Goal: Task Accomplishment & Management: Complete application form

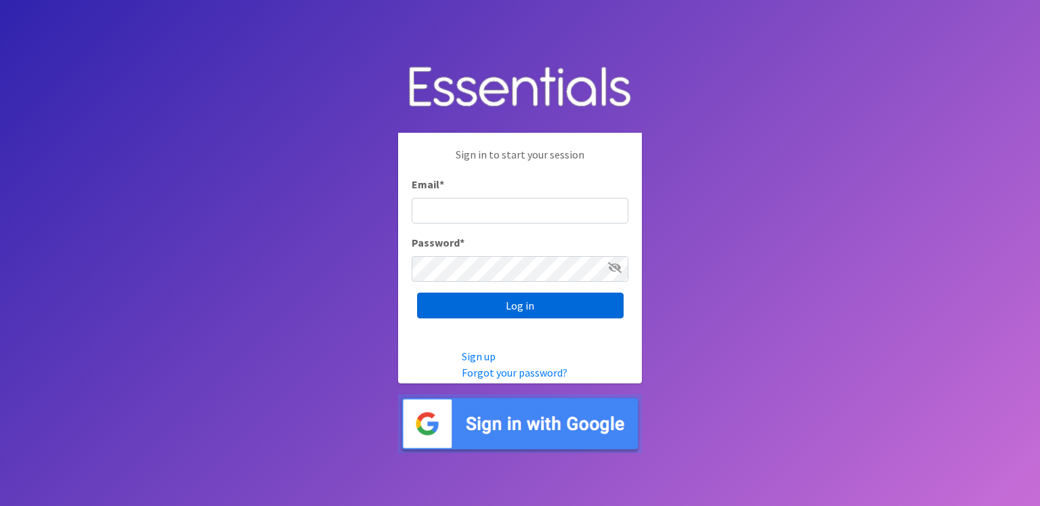
type input "[PERSON_NAME][EMAIL_ADDRESS][PERSON_NAME][DOMAIN_NAME]"
click at [501, 308] on input "Log in" at bounding box center [520, 306] width 207 height 26
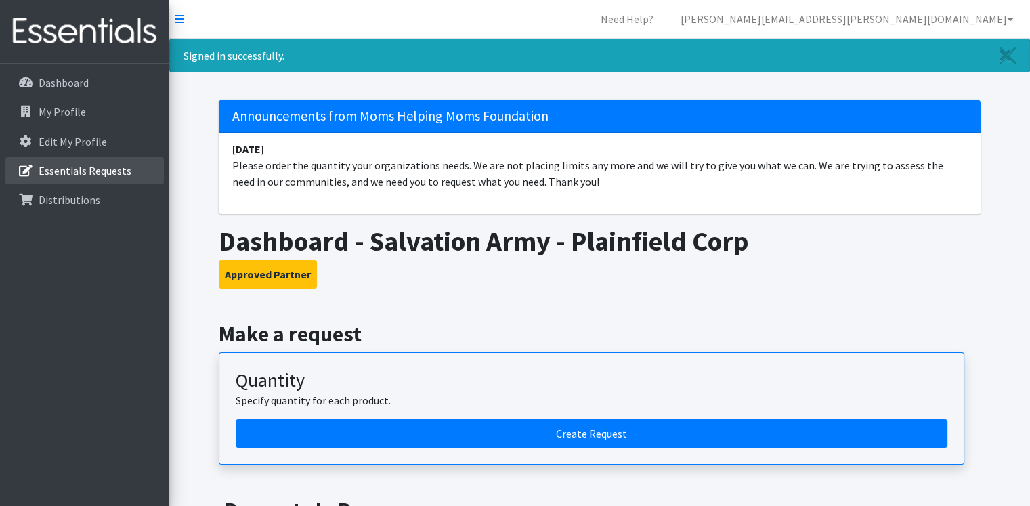
click at [110, 181] on link "Essentials Requests" at bounding box center [84, 170] width 159 height 27
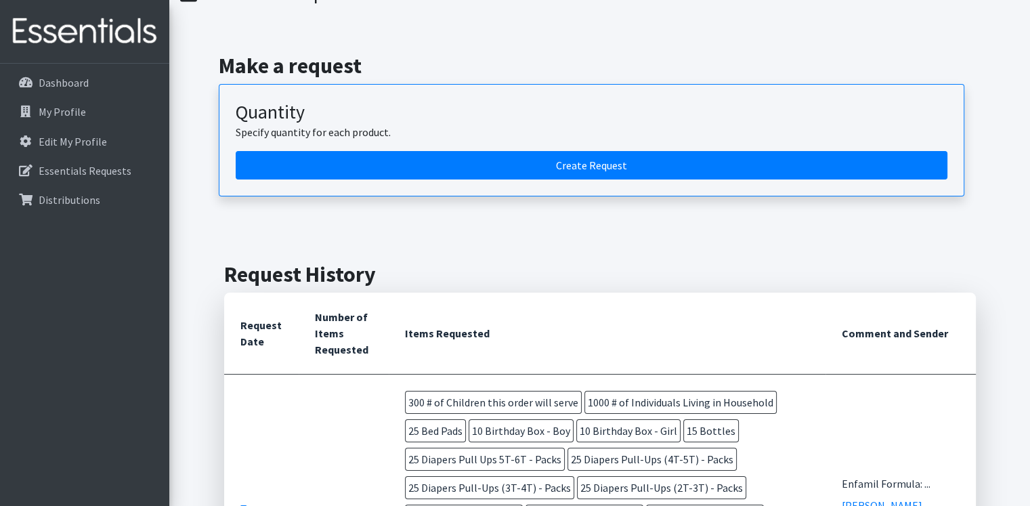
scroll to position [70, 0]
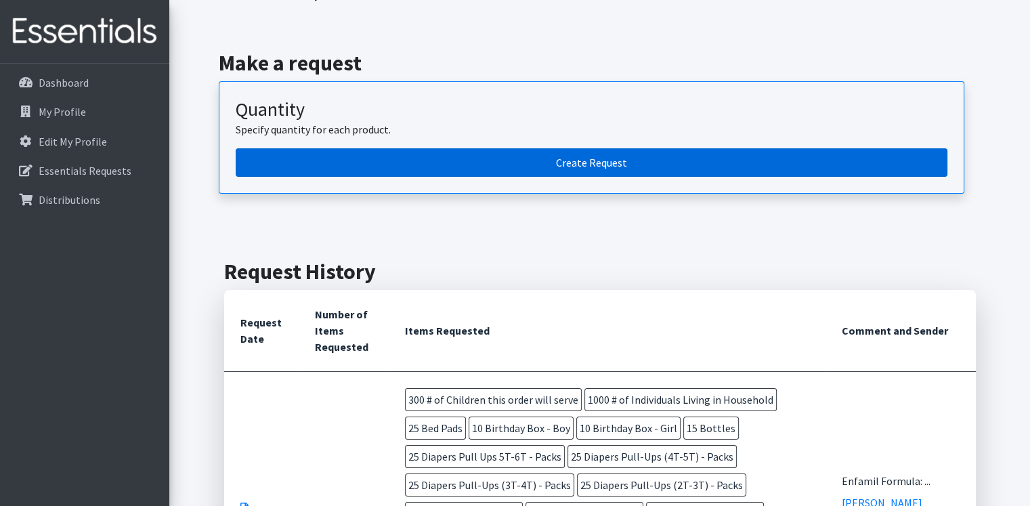
click at [591, 162] on link "Create Request" at bounding box center [592, 162] width 712 height 28
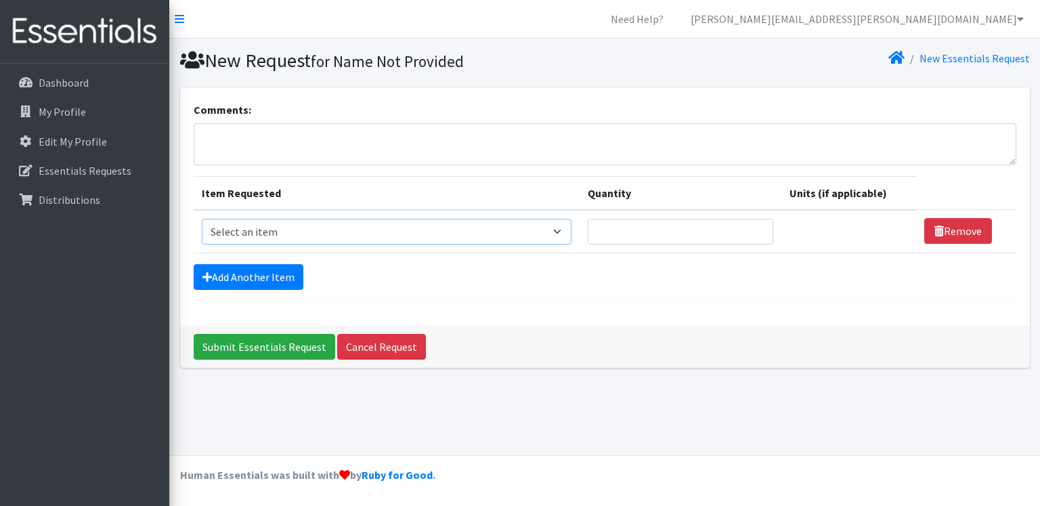
click at [572, 236] on select "Select an item # of Children this order will serve # of Individuals Living in H…" at bounding box center [387, 232] width 370 height 26
select select "13431"
click at [202, 219] on select "Select an item # of Children this order will serve # of Individuals Living in H…" at bounding box center [387, 232] width 370 height 26
click at [636, 234] on input "Quantity" at bounding box center [681, 232] width 186 height 26
type input "300"
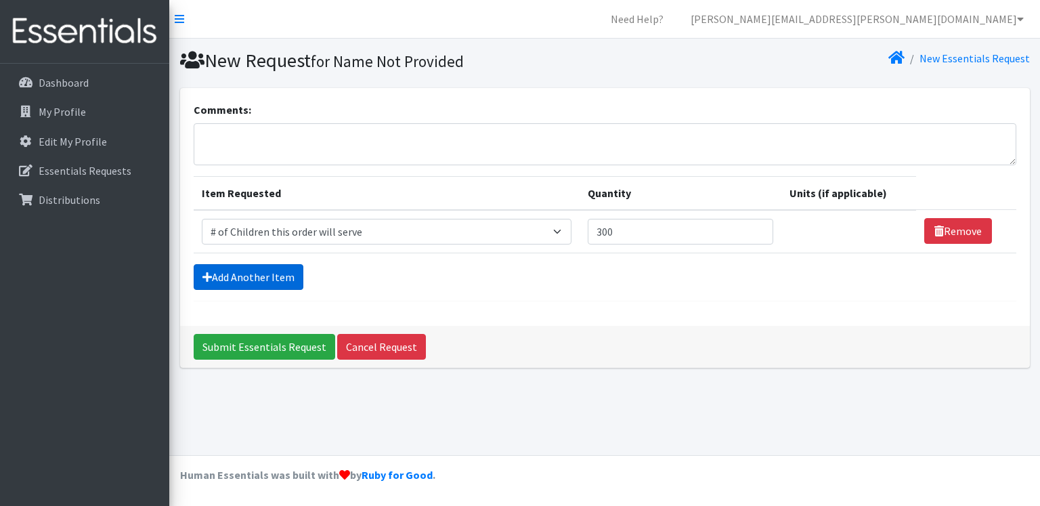
click at [266, 272] on link "Add Another Item" at bounding box center [249, 277] width 110 height 26
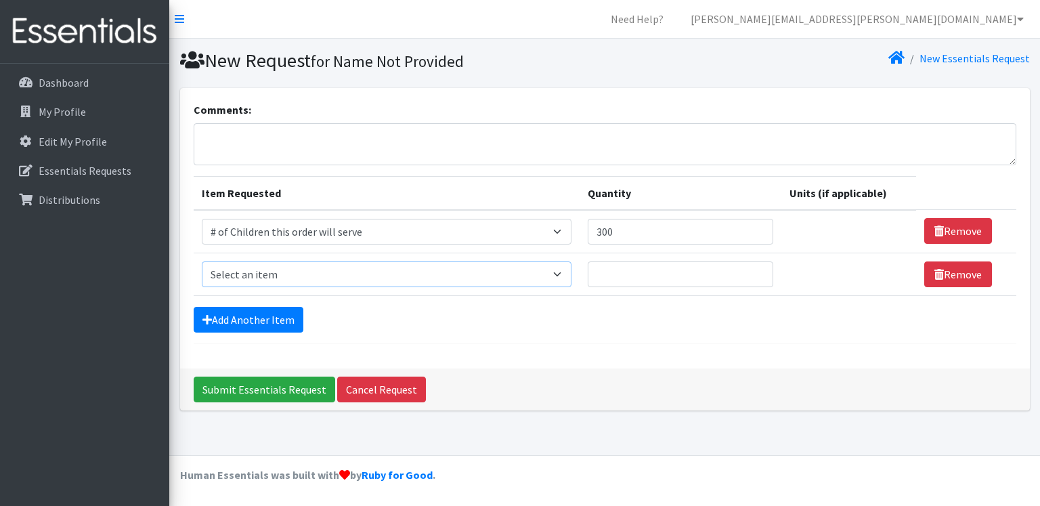
click at [266, 272] on select "Select an item # of Children this order will serve # of Individuals Living in H…" at bounding box center [387, 274] width 370 height 26
select select "6076"
click at [202, 261] on select "Select an item # of Children this order will serve # of Individuals Living in H…" at bounding box center [387, 274] width 370 height 26
click at [629, 270] on input "Quantity" at bounding box center [681, 274] width 186 height 26
type input "1200"
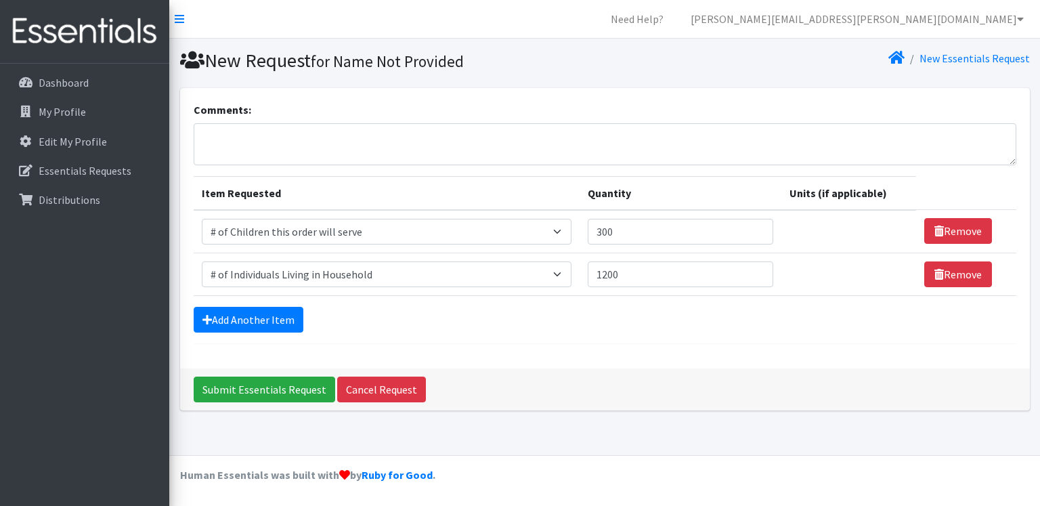
click at [643, 366] on div "Comments: Item Requested Quantity Units (if applicable) Item Requested Select a…" at bounding box center [605, 228] width 850 height 280
click at [277, 321] on link "Add Another Item" at bounding box center [249, 320] width 110 height 26
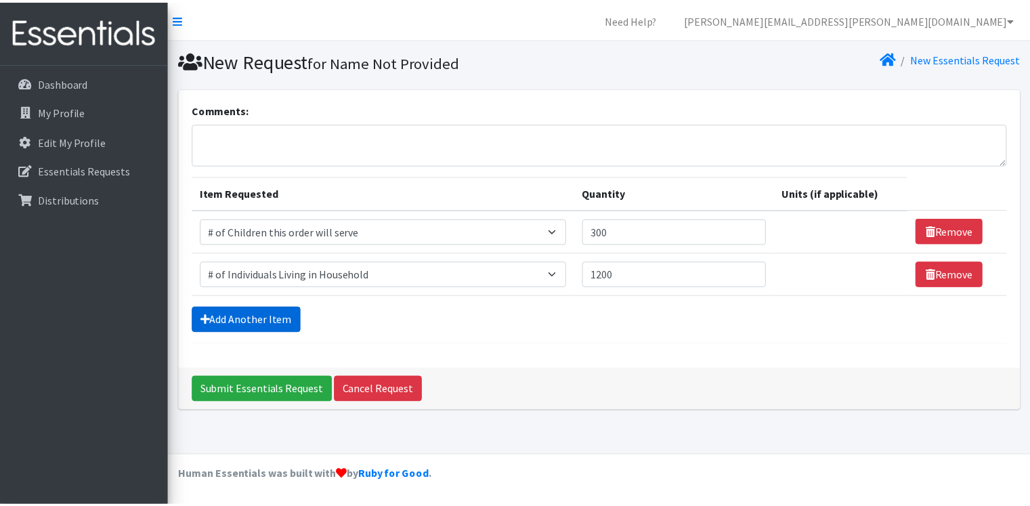
scroll to position [6, 0]
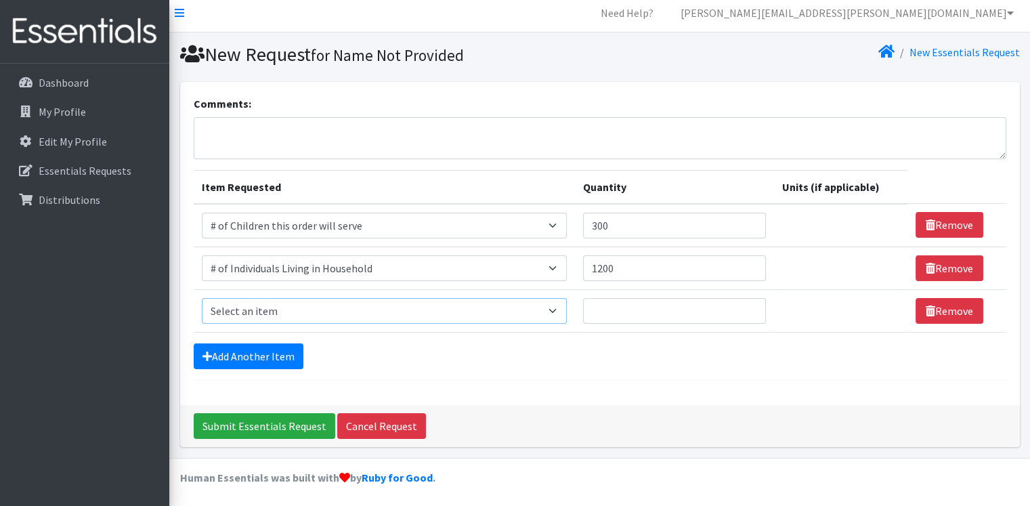
click at [333, 311] on select "Select an item # of Children this order will serve # of Individuals Living in H…" at bounding box center [384, 311] width 365 height 26
select select "1974"
click at [202, 298] on select "Select an item # of Children this order will serve # of Individuals Living in H…" at bounding box center [384, 311] width 365 height 26
click at [662, 303] on input "Quantity" at bounding box center [674, 311] width 183 height 26
type input "25"
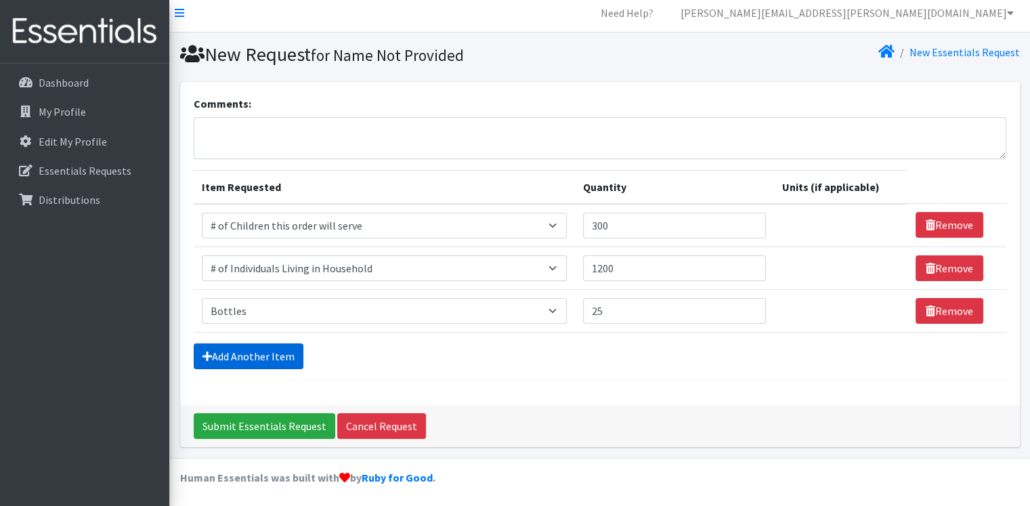
click at [263, 358] on link "Add Another Item" at bounding box center [249, 356] width 110 height 26
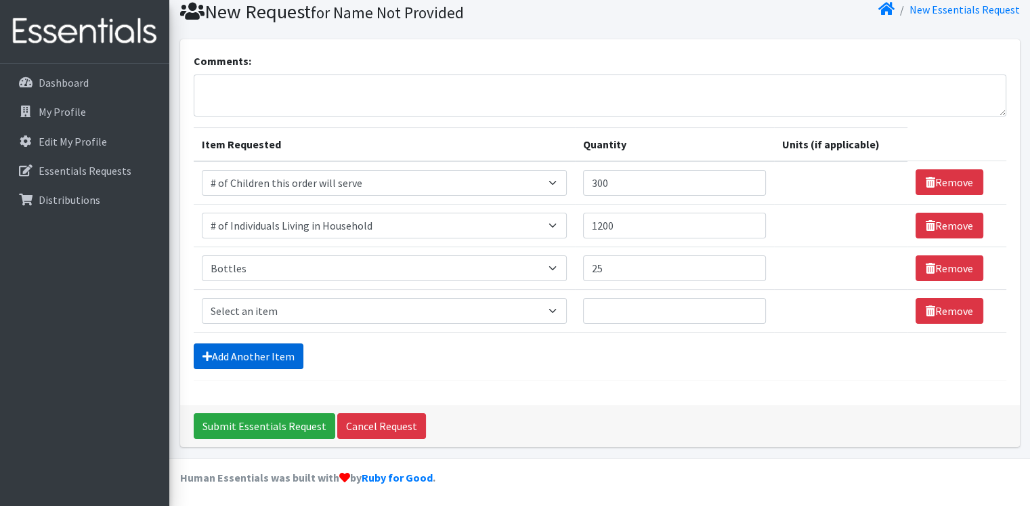
scroll to position [49, 0]
click at [277, 308] on select "Select an item # of Children this order will serve # of Individuals Living in H…" at bounding box center [384, 311] width 365 height 26
select select "1984"
click at [202, 298] on select "Select an item # of Children this order will serve # of Individuals Living in H…" at bounding box center [384, 311] width 365 height 26
click at [613, 305] on input "Quantity" at bounding box center [674, 311] width 183 height 26
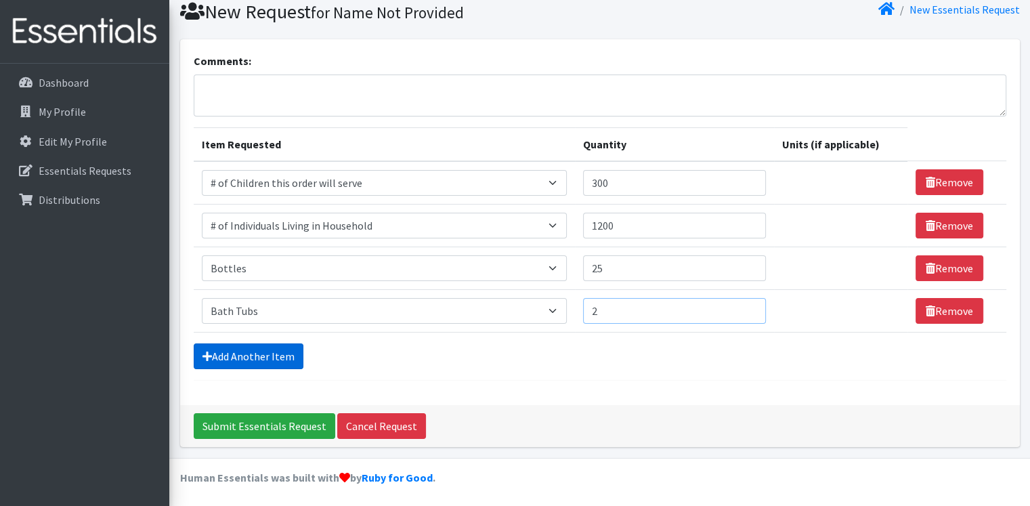
type input "2"
click at [261, 350] on link "Add Another Item" at bounding box center [249, 356] width 110 height 26
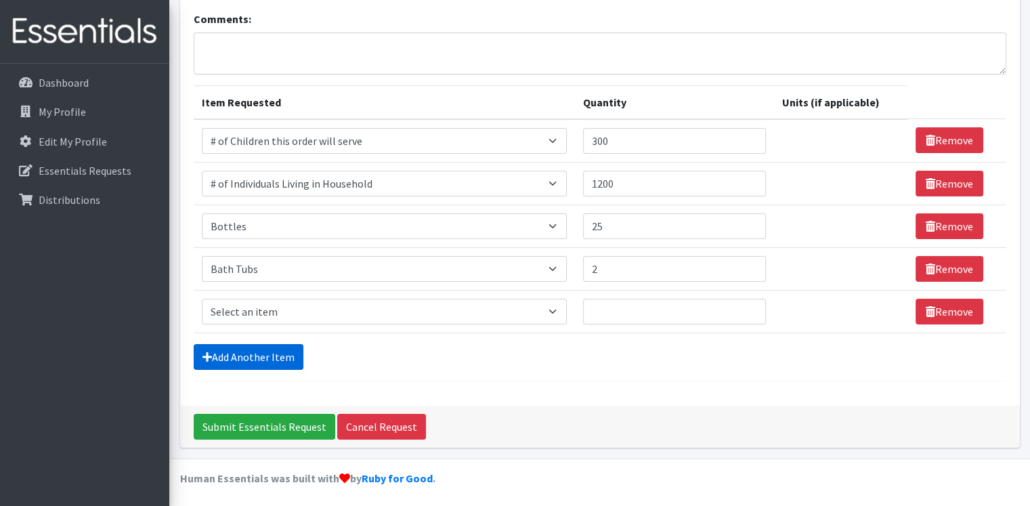
scroll to position [91, 0]
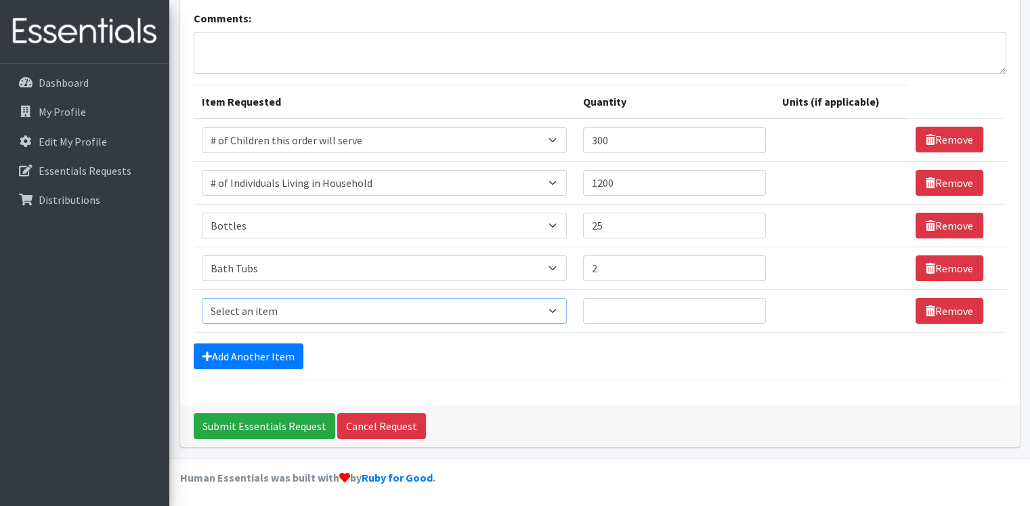
click at [267, 309] on select "Select an item # of Children this order will serve # of Individuals Living in H…" at bounding box center [384, 311] width 365 height 26
select select "1948"
click at [202, 298] on select "Select an item # of Children this order will serve # of Individuals Living in H…" at bounding box center [384, 311] width 365 height 26
click at [594, 305] on input "Quantity" at bounding box center [674, 311] width 183 height 26
type input "5"
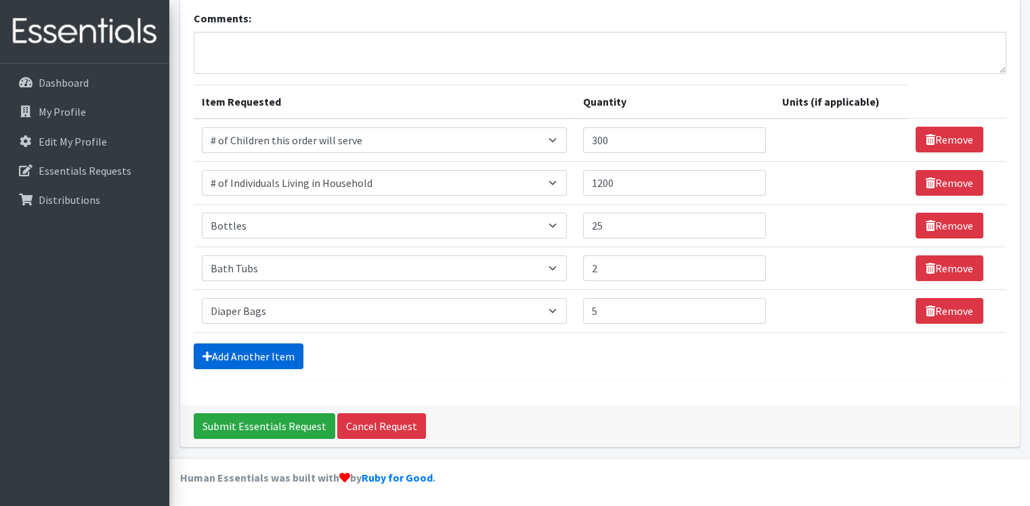
click at [282, 350] on link "Add Another Item" at bounding box center [249, 356] width 110 height 26
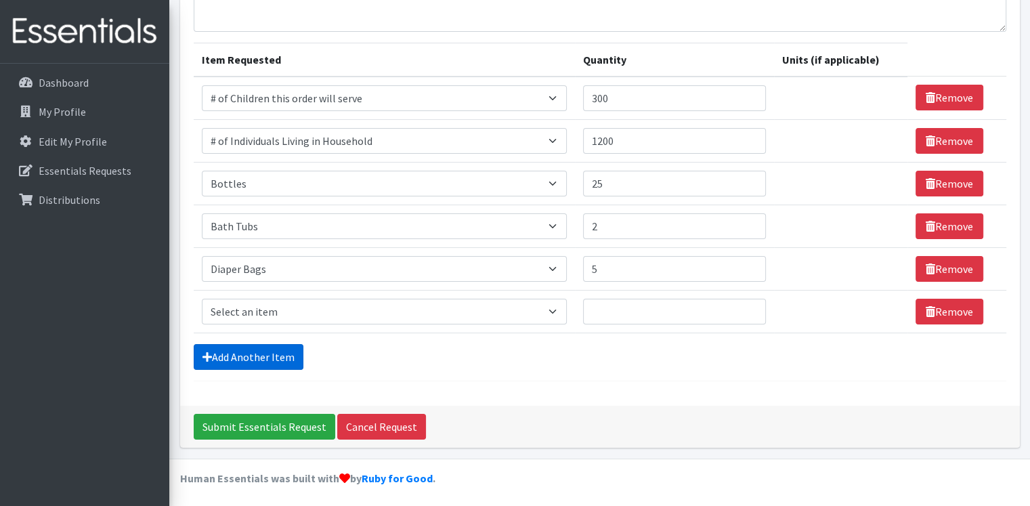
scroll to position [134, 0]
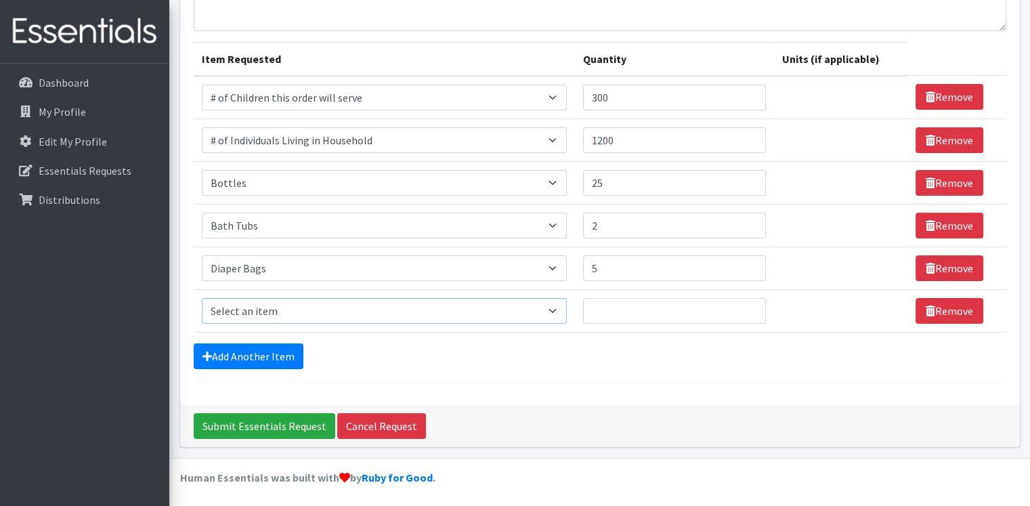
click at [294, 307] on select "Select an item # of Children this order will serve # of Individuals Living in H…" at bounding box center [384, 311] width 365 height 26
select select "15477"
click at [202, 298] on select "Select an item # of Children this order will serve # of Individuals Living in H…" at bounding box center [384, 311] width 365 height 26
click at [599, 311] on input "Quantity" at bounding box center [667, 311] width 180 height 26
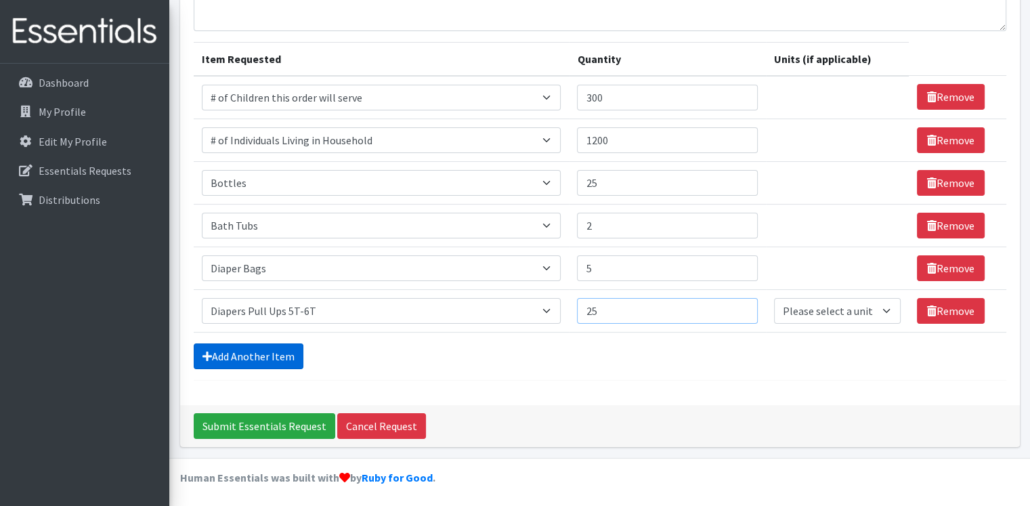
type input "25"
click at [274, 349] on link "Add Another Item" at bounding box center [249, 356] width 110 height 26
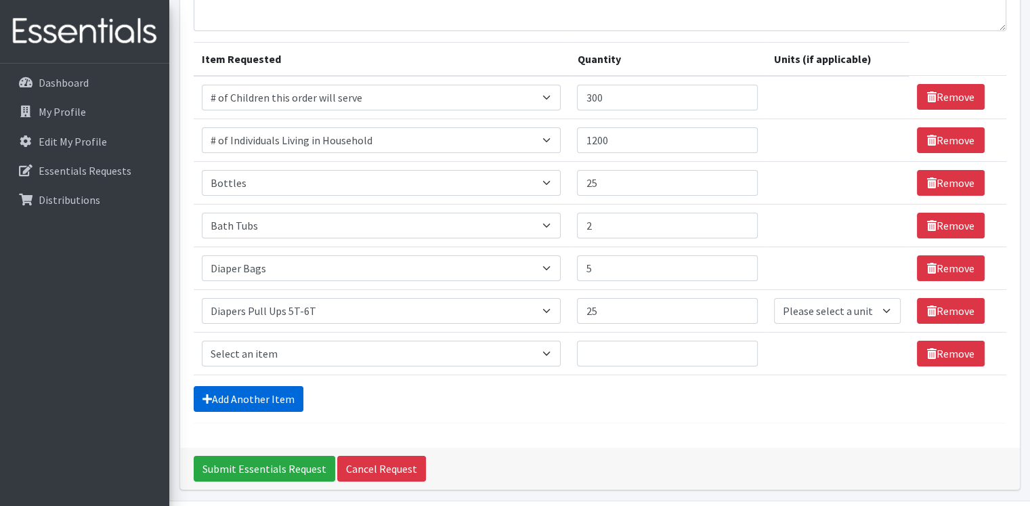
scroll to position [176, 0]
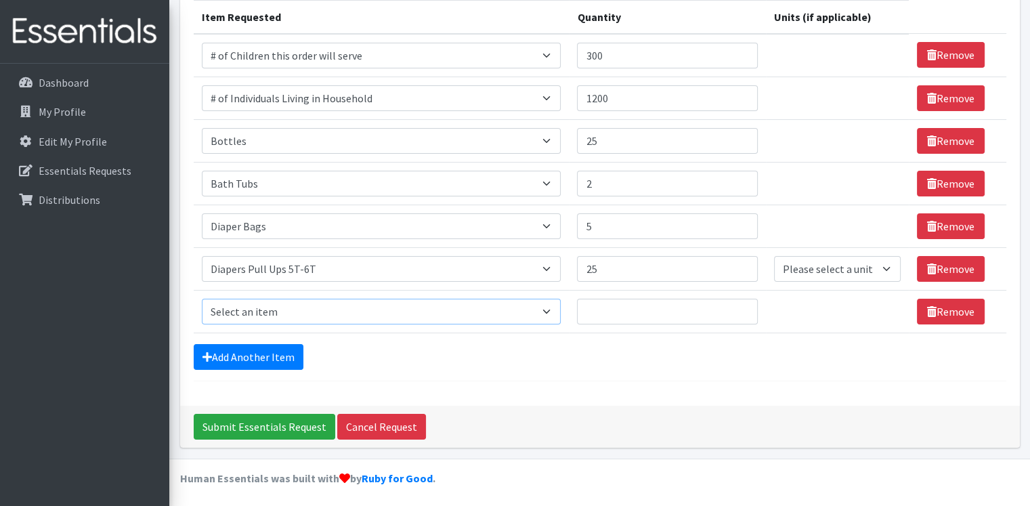
click at [279, 305] on select "Select an item # of Children this order will serve # of Individuals Living in H…" at bounding box center [382, 312] width 360 height 26
select select "1971"
click at [202, 299] on select "Select an item # of Children this order will serve # of Individuals Living in H…" at bounding box center [382, 312] width 360 height 26
click at [696, 311] on input "Quantity" at bounding box center [667, 312] width 180 height 26
type input "25"
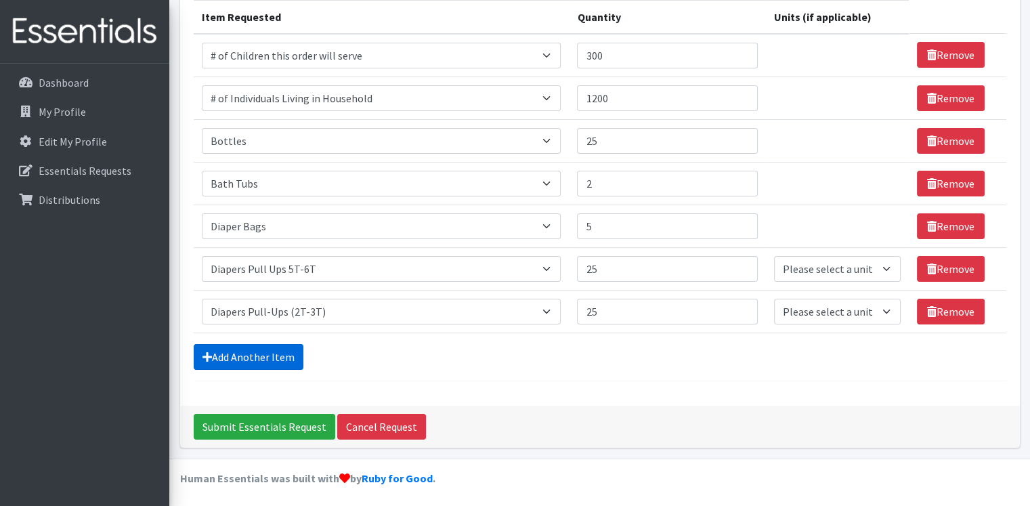
click at [288, 347] on link "Add Another Item" at bounding box center [249, 357] width 110 height 26
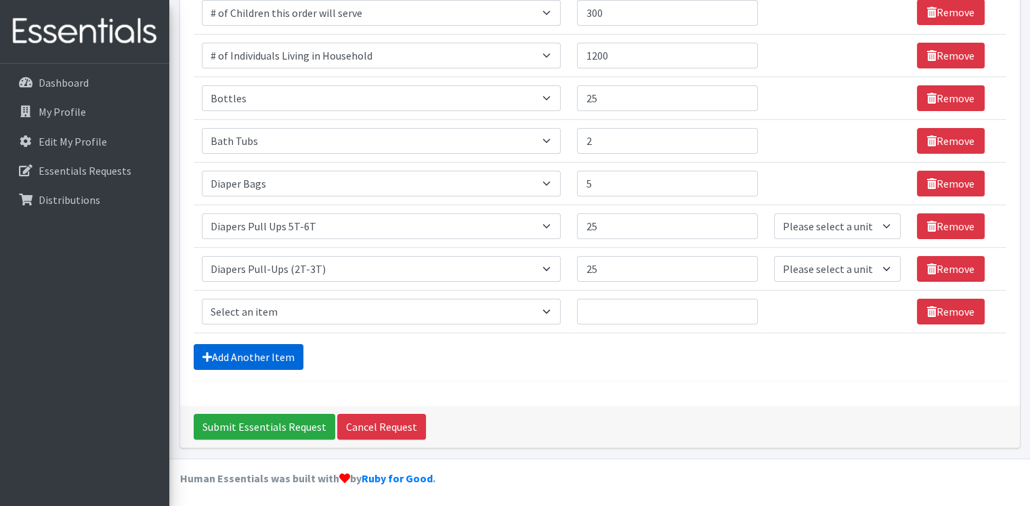
scroll to position [219, 0]
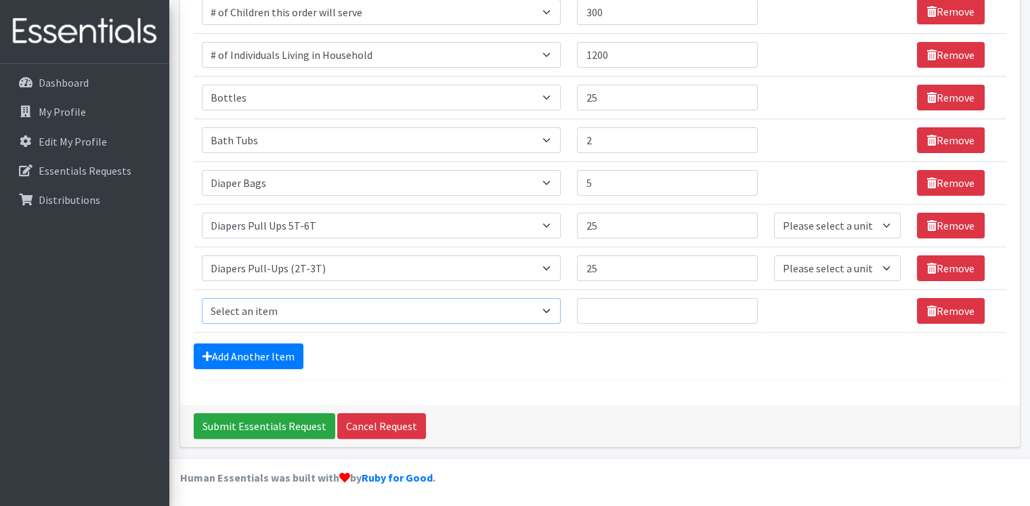
click at [291, 308] on select "Select an item # of Children this order will serve # of Individuals Living in H…" at bounding box center [382, 311] width 360 height 26
select select "1972"
click at [202, 298] on select "Select an item # of Children this order will serve # of Individuals Living in H…" at bounding box center [382, 311] width 360 height 26
click at [681, 308] on input "Quantity" at bounding box center [667, 311] width 180 height 26
type input "25"
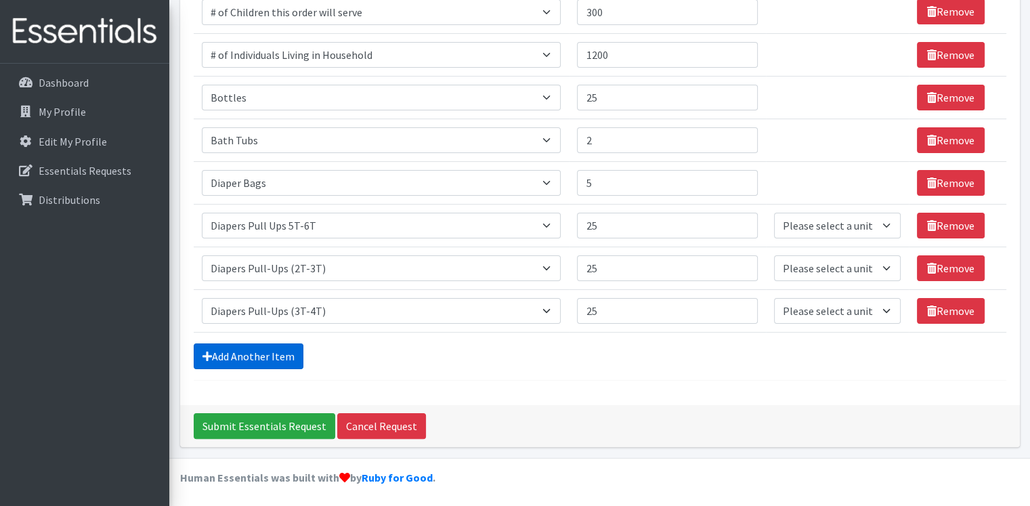
click at [277, 355] on link "Add Another Item" at bounding box center [249, 356] width 110 height 26
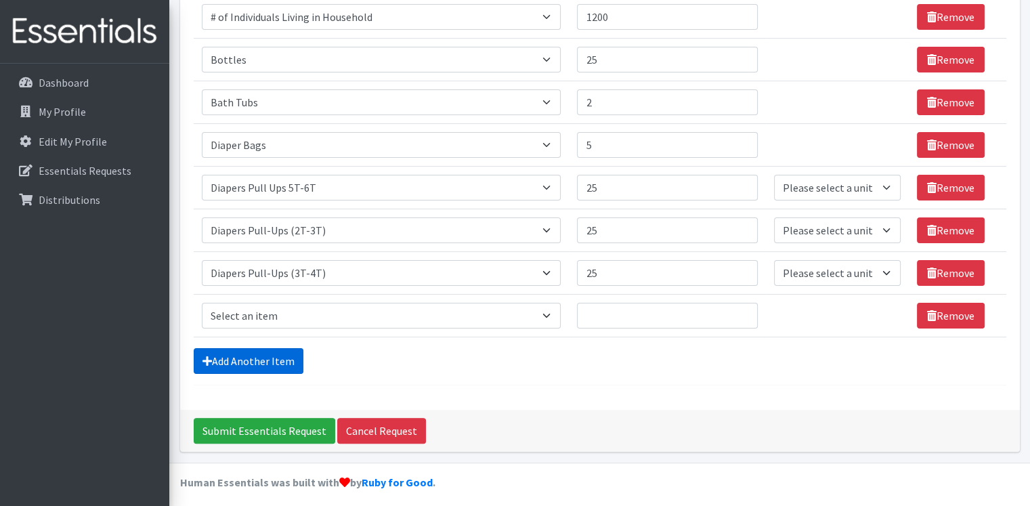
scroll to position [261, 0]
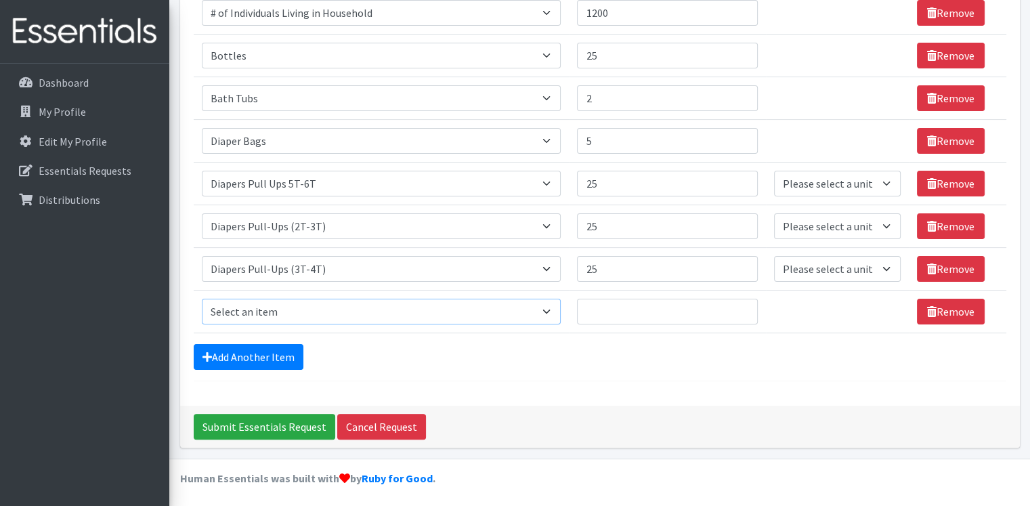
click at [287, 311] on select "Select an item # of Children this order will serve # of Individuals Living in H…" at bounding box center [382, 312] width 360 height 26
select select "1973"
click at [202, 299] on select "Select an item # of Children this order will serve # of Individuals Living in H…" at bounding box center [382, 312] width 360 height 26
click at [623, 321] on input "Quantity" at bounding box center [667, 312] width 180 height 26
type input "25"
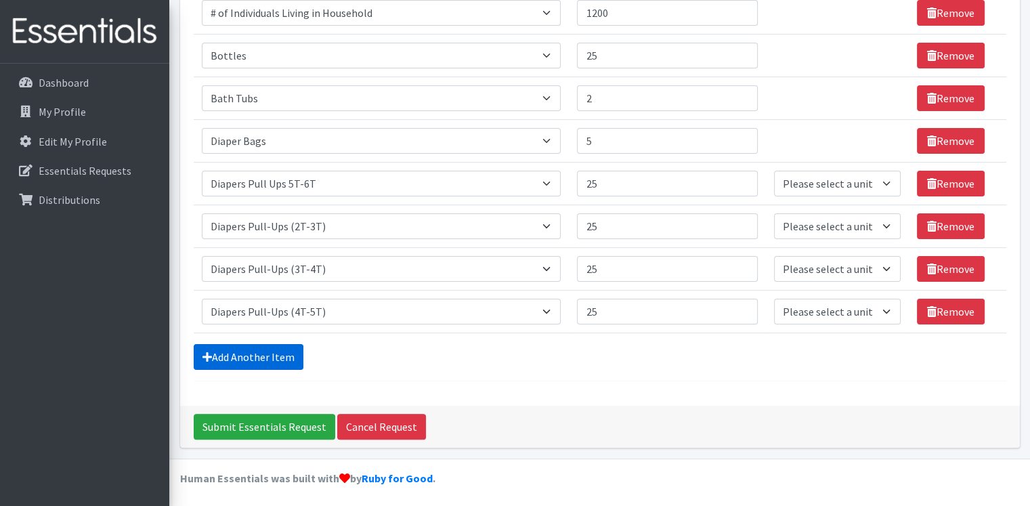
click at [230, 350] on link "Add Another Item" at bounding box center [249, 357] width 110 height 26
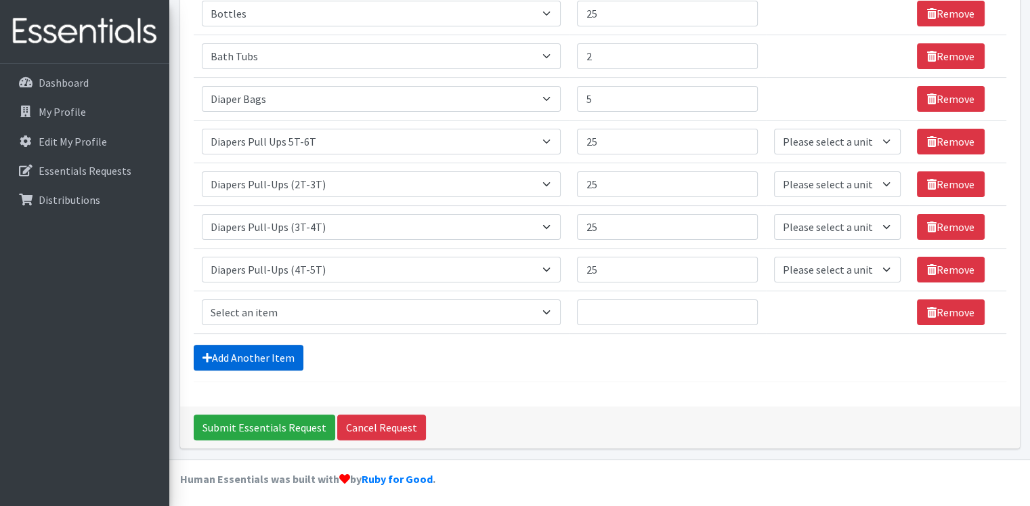
scroll to position [304, 0]
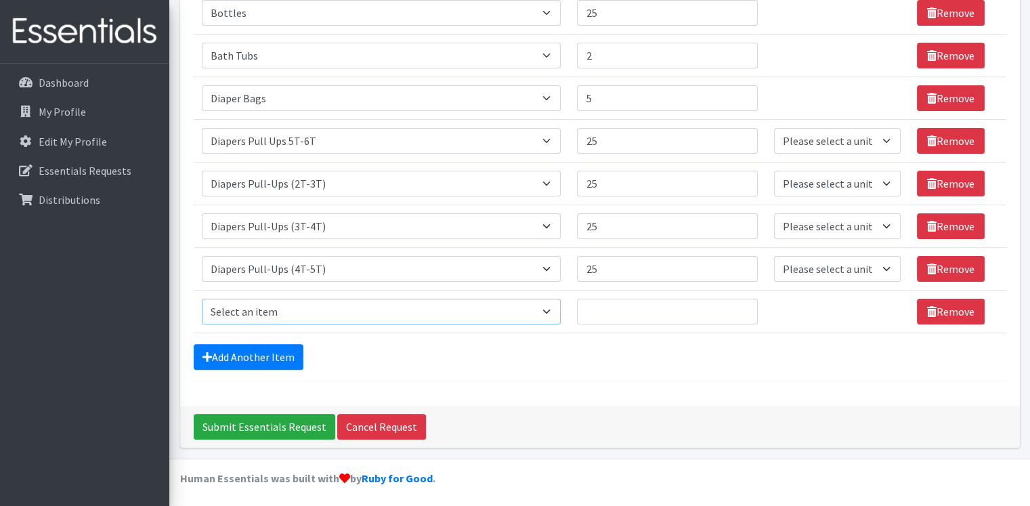
click at [245, 310] on select "Select an item # of Children this order will serve # of Individuals Living in H…" at bounding box center [382, 312] width 360 height 26
select select "1964"
click at [202, 299] on select "Select an item # of Children this order will serve # of Individuals Living in H…" at bounding box center [382, 312] width 360 height 26
click at [609, 305] on input "Quantity" at bounding box center [667, 312] width 180 height 26
type input "15"
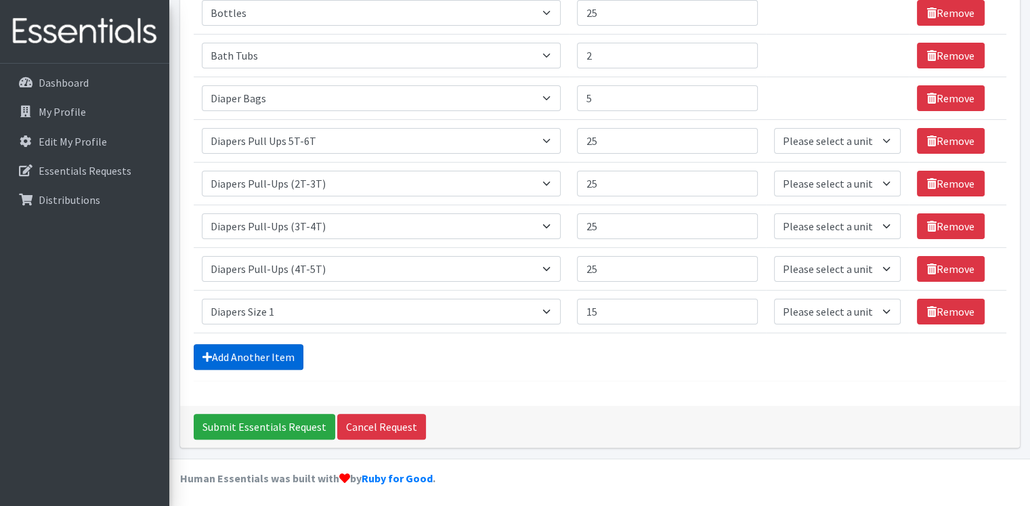
click at [266, 350] on link "Add Another Item" at bounding box center [249, 357] width 110 height 26
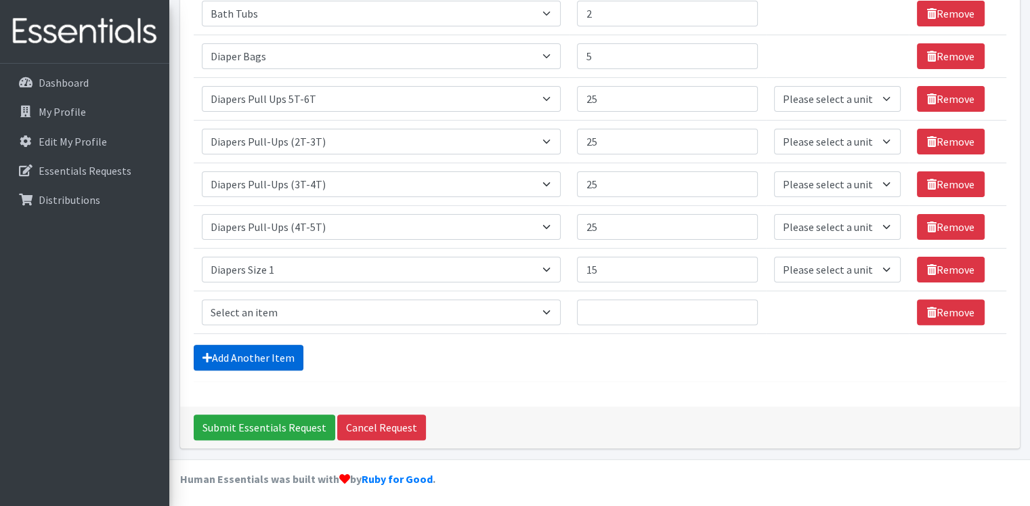
scroll to position [347, 0]
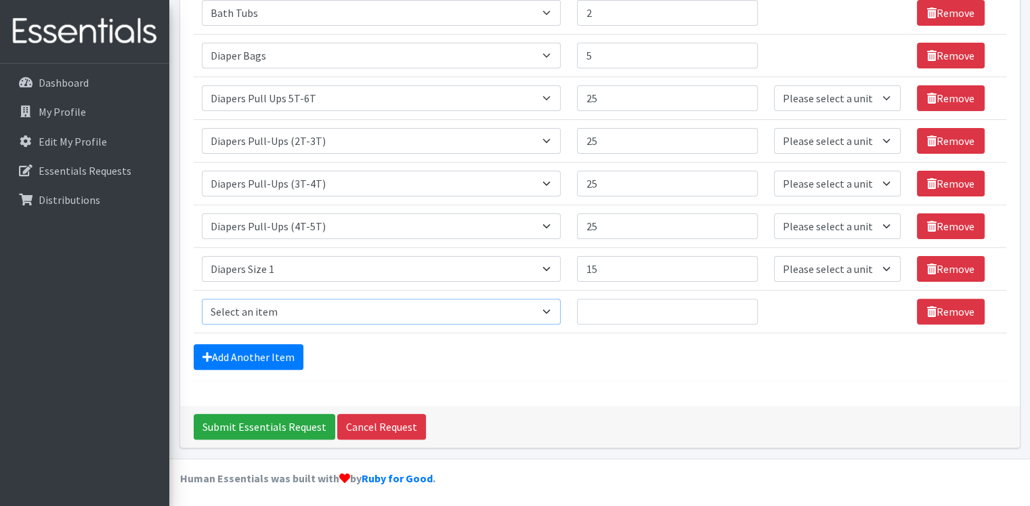
click at [279, 311] on select "Select an item # of Children this order will serve # of Individuals Living in H…" at bounding box center [382, 312] width 360 height 26
select select "1965"
click at [202, 299] on select "Select an item # of Children this order will serve # of Individuals Living in H…" at bounding box center [382, 312] width 360 height 26
click at [620, 311] on input "Quantity" at bounding box center [667, 312] width 180 height 26
type input "15"
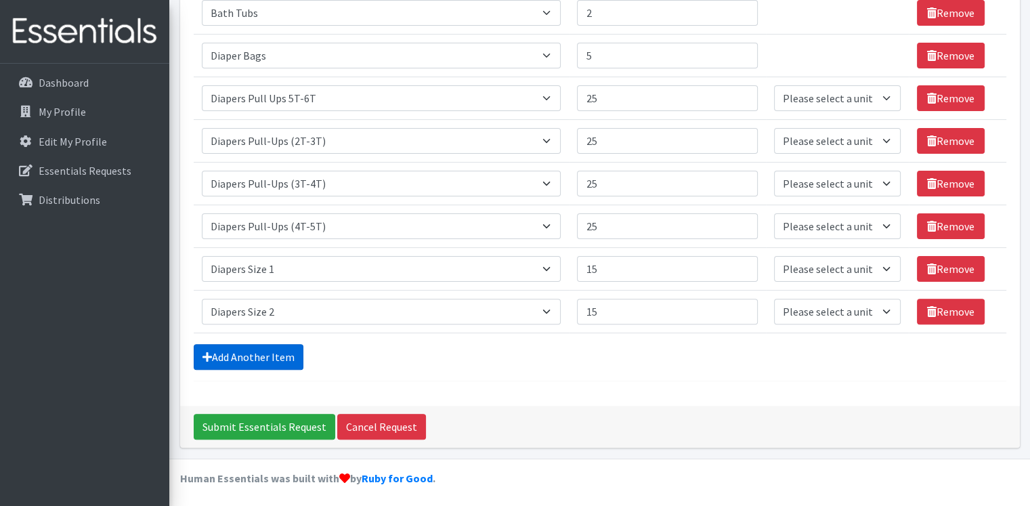
click at [217, 355] on link "Add Another Item" at bounding box center [249, 357] width 110 height 26
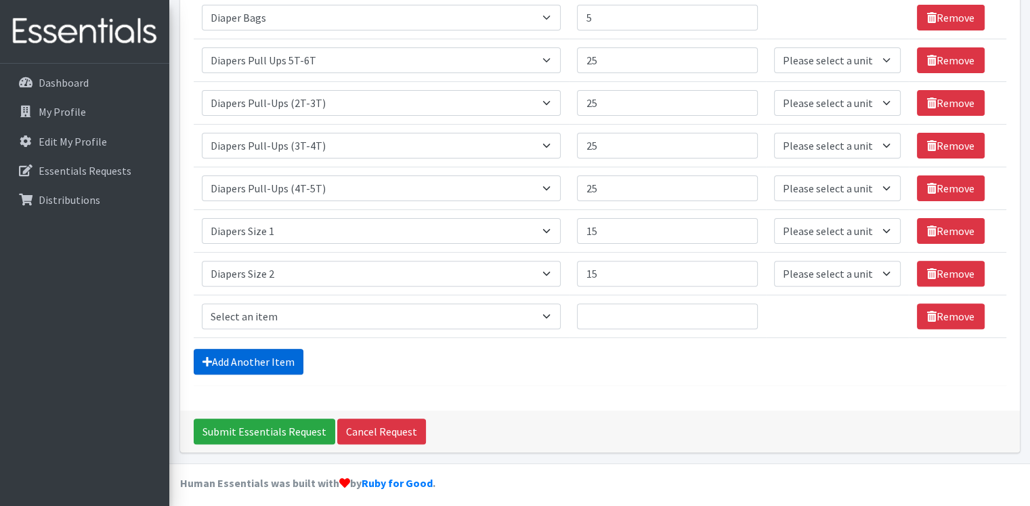
scroll to position [389, 0]
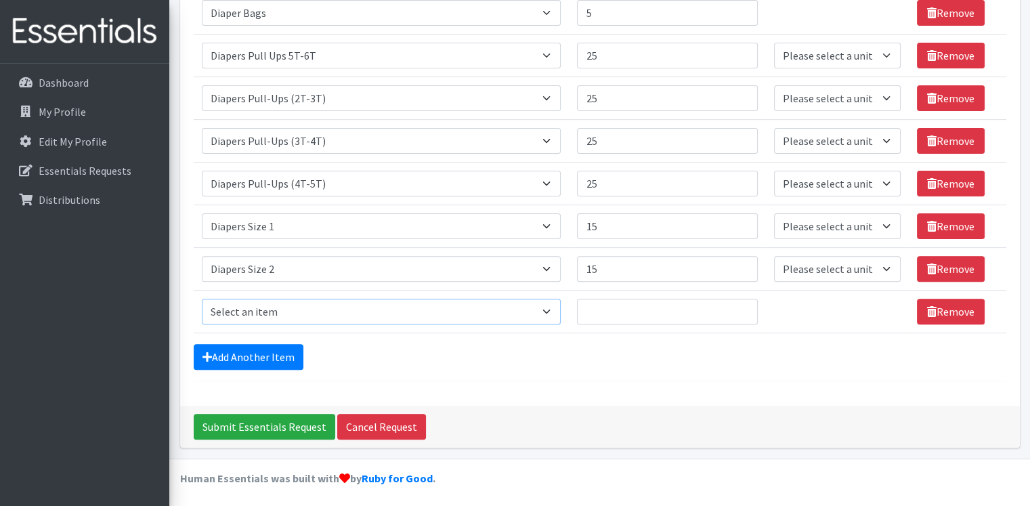
click at [238, 305] on select "Select an item # of Children this order will serve # of Individuals Living in H…" at bounding box center [382, 312] width 360 height 26
select select "1966"
click at [202, 299] on select "Select an item # of Children this order will serve # of Individuals Living in H…" at bounding box center [382, 312] width 360 height 26
click at [627, 308] on input "Quantity" at bounding box center [667, 312] width 180 height 26
type input "15"
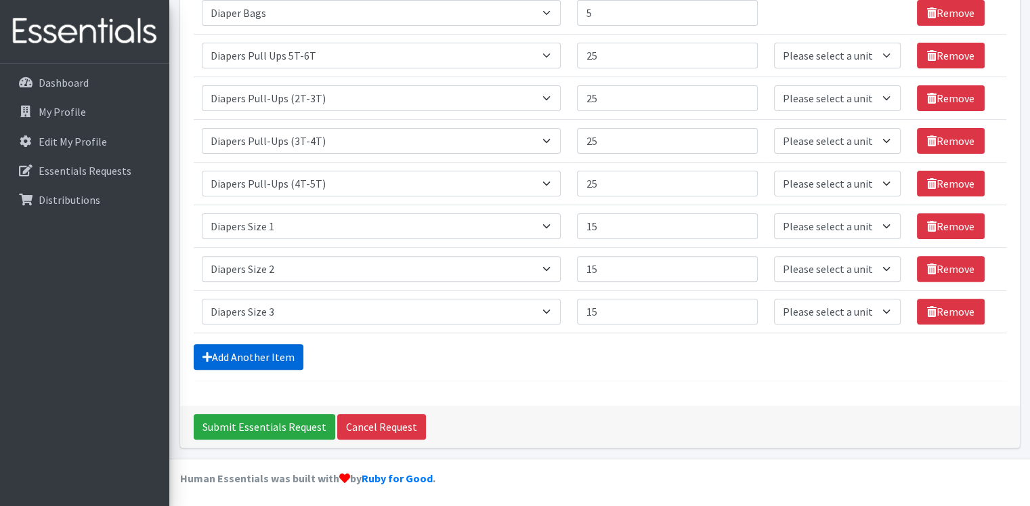
click at [225, 349] on link "Add Another Item" at bounding box center [249, 357] width 110 height 26
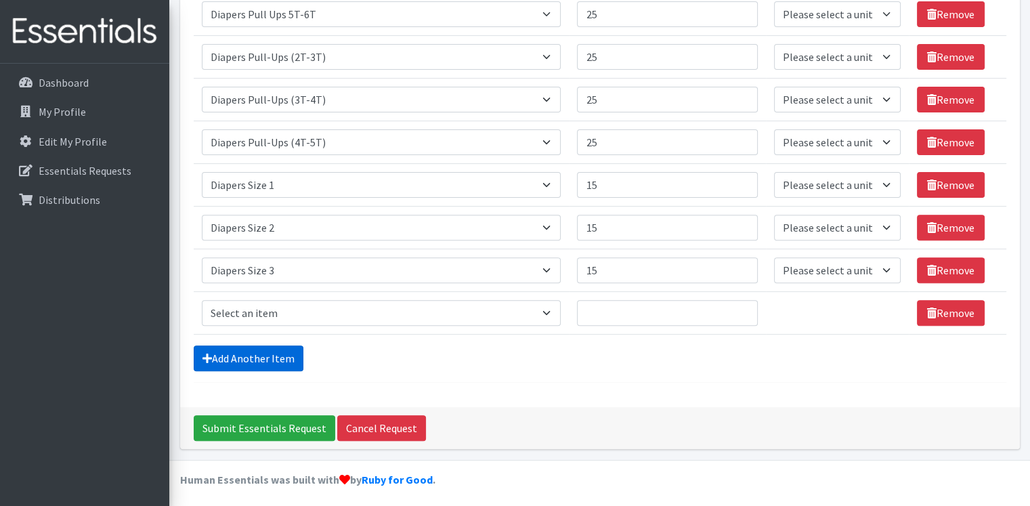
scroll to position [431, 0]
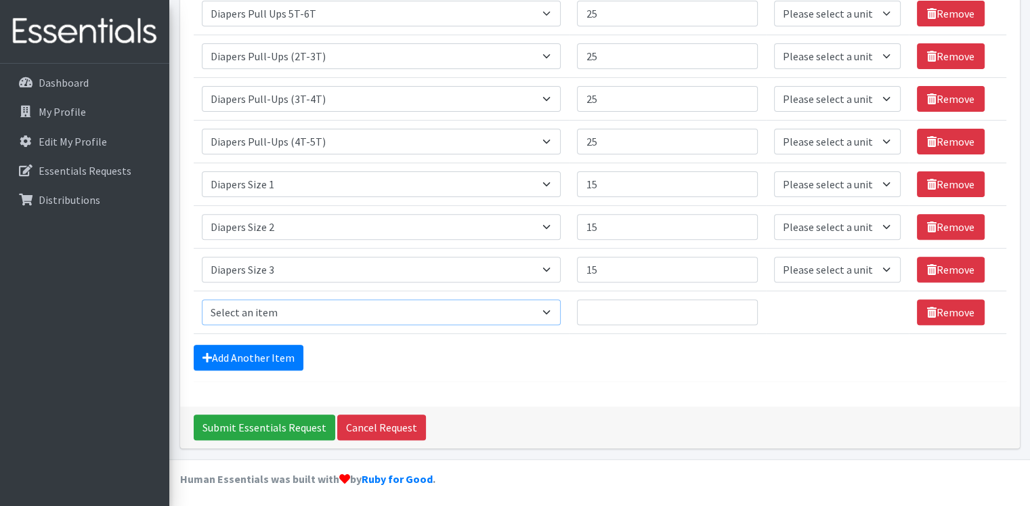
click at [245, 310] on select "Select an item # of Children this order will serve # of Individuals Living in H…" at bounding box center [382, 312] width 360 height 26
select select "1967"
click at [202, 299] on select "Select an item # of Children this order will serve # of Individuals Living in H…" at bounding box center [382, 312] width 360 height 26
click at [648, 310] on input "Quantity" at bounding box center [667, 312] width 180 height 26
type input "25"
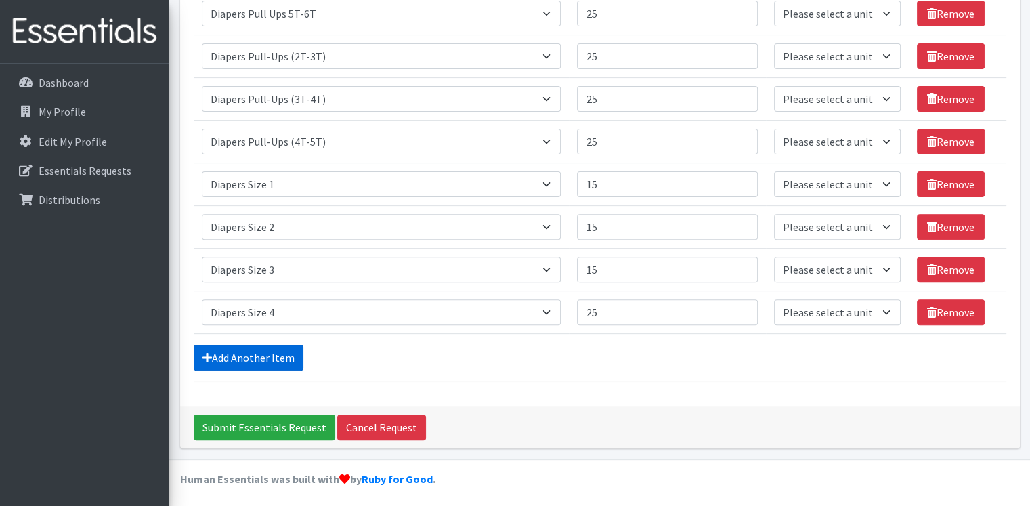
click at [278, 362] on link "Add Another Item" at bounding box center [249, 358] width 110 height 26
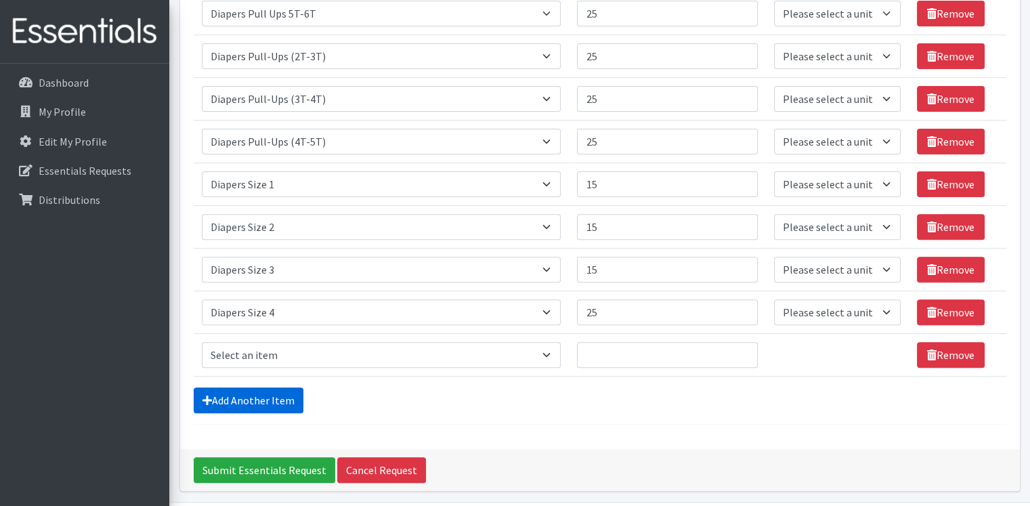
scroll to position [474, 0]
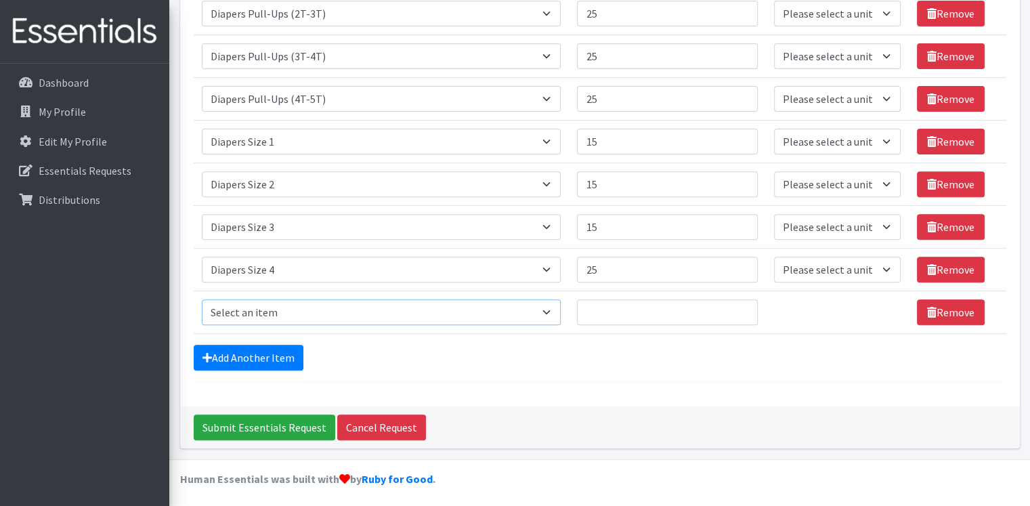
click at [284, 314] on select "Select an item # of Children this order will serve # of Individuals Living in H…" at bounding box center [382, 312] width 360 height 26
select select "1968"
click at [202, 299] on select "Select an item # of Children this order will serve # of Individuals Living in H…" at bounding box center [382, 312] width 360 height 26
click at [615, 310] on input "Quantity" at bounding box center [667, 312] width 180 height 26
type input "25"
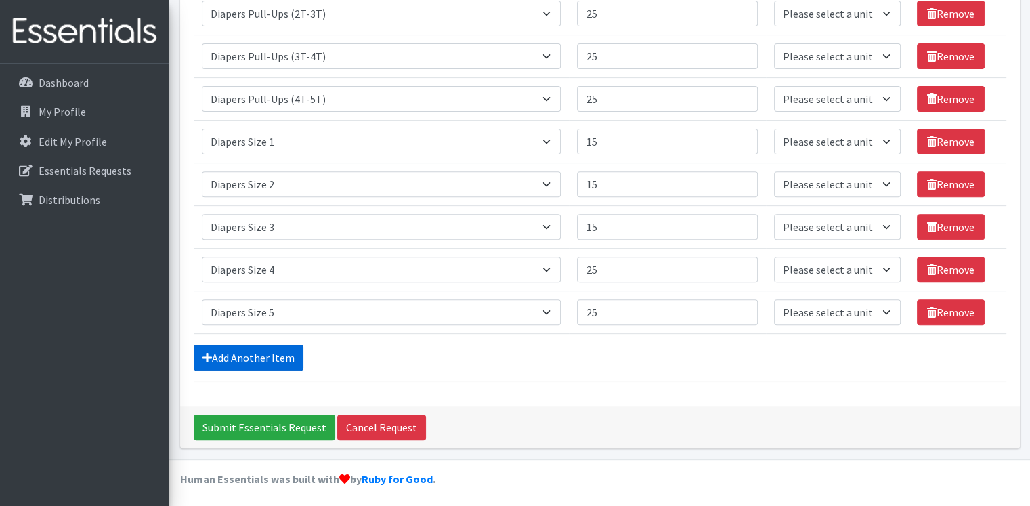
click at [286, 348] on link "Add Another Item" at bounding box center [249, 358] width 110 height 26
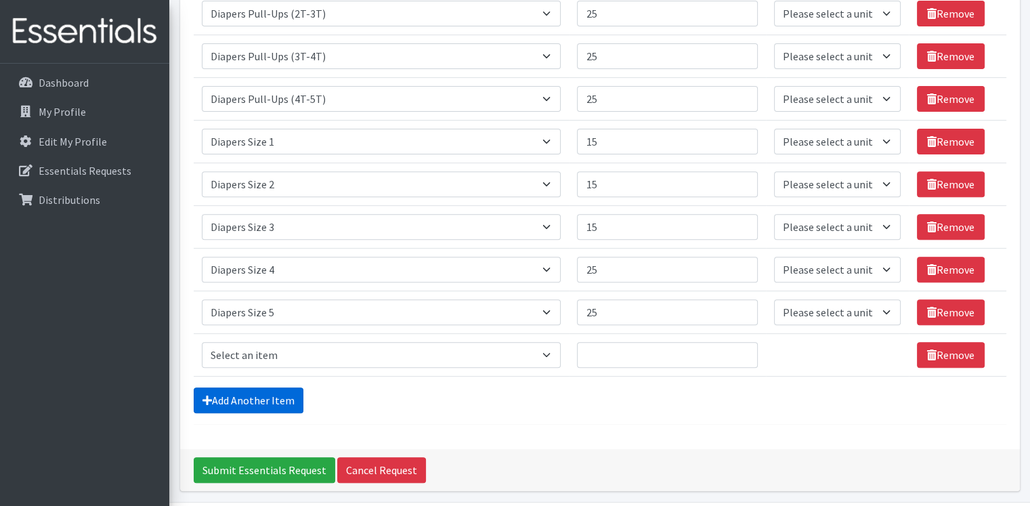
scroll to position [517, 0]
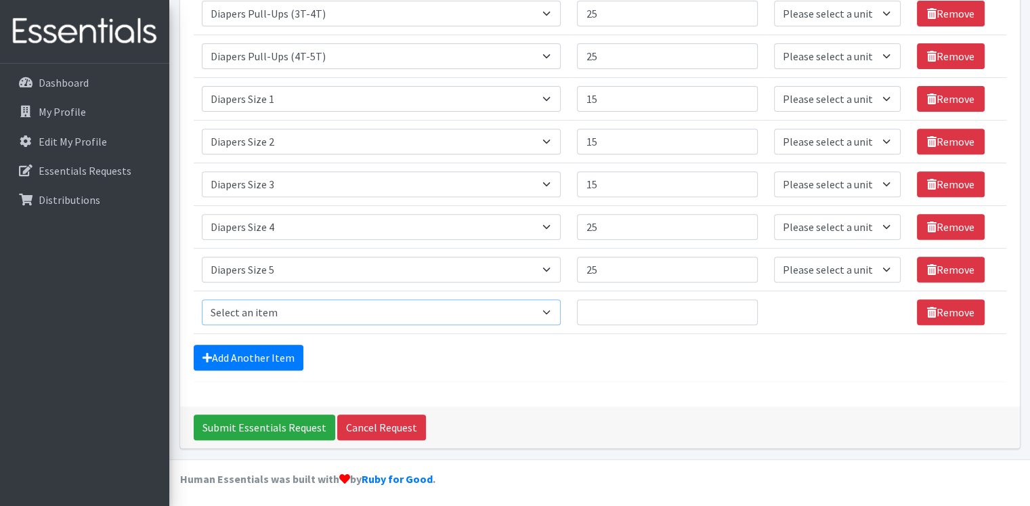
click at [306, 309] on select "Select an item # of Children this order will serve # of Individuals Living in H…" at bounding box center [382, 312] width 360 height 26
select select "1969"
click at [202, 299] on select "Select an item # of Children this order will serve # of Individuals Living in H…" at bounding box center [382, 312] width 360 height 26
click at [644, 310] on input "Quantity" at bounding box center [667, 312] width 180 height 26
type input "25"
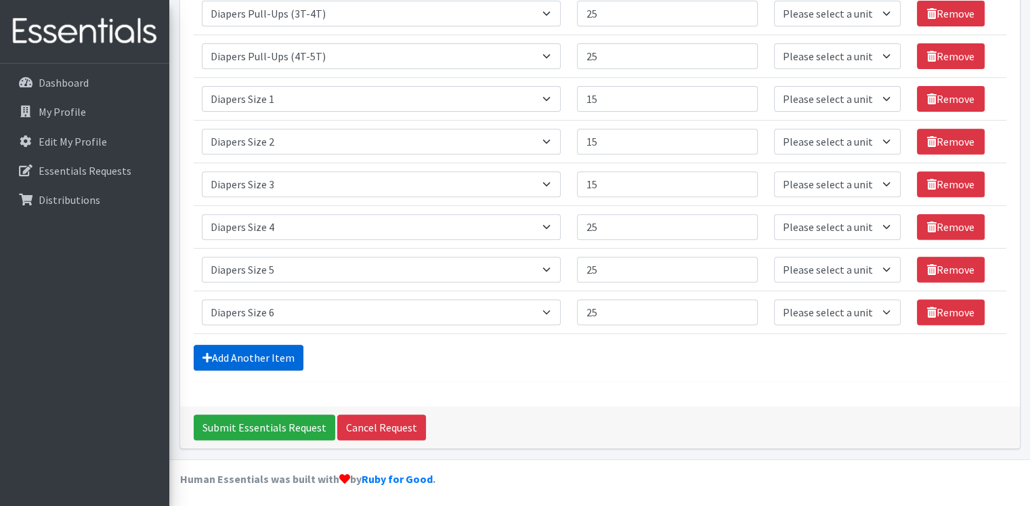
click at [249, 353] on link "Add Another Item" at bounding box center [249, 358] width 110 height 26
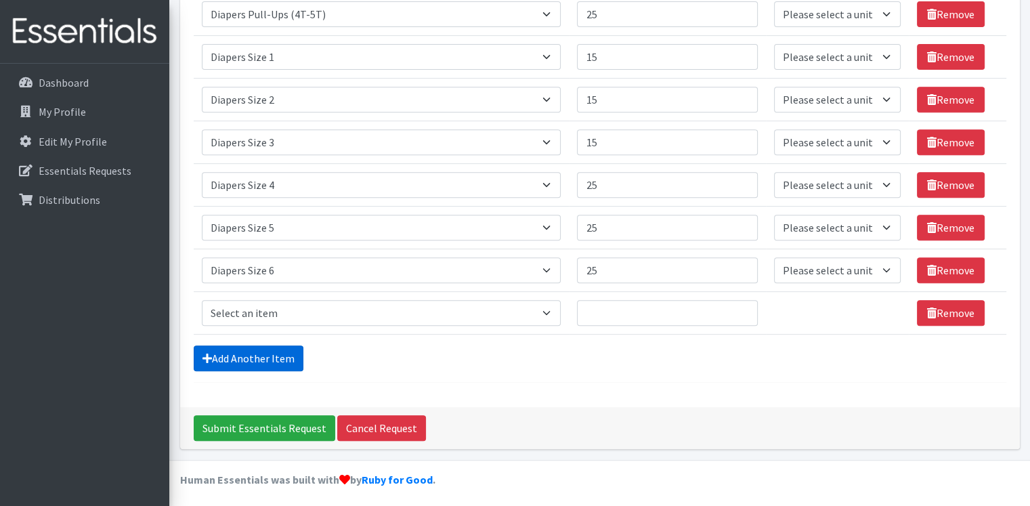
scroll to position [560, 0]
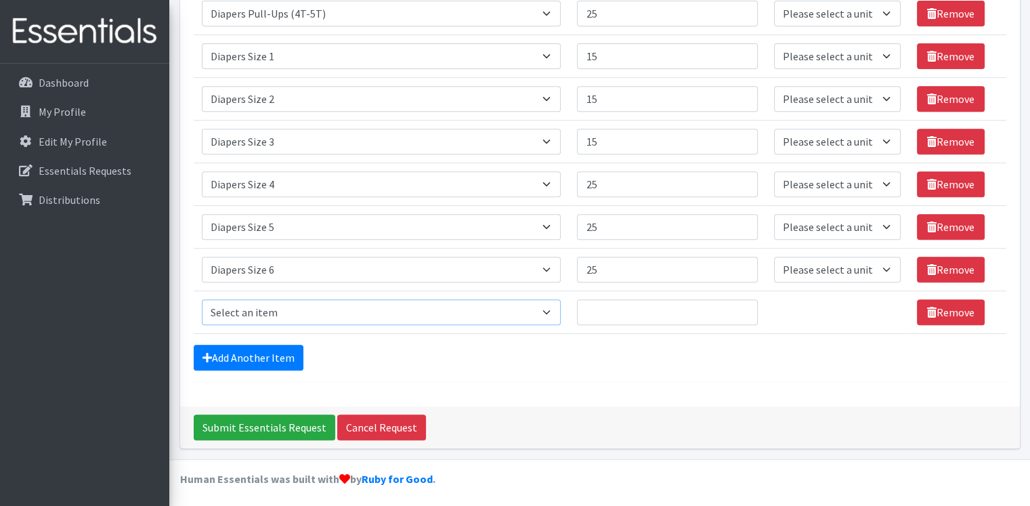
click at [263, 305] on select "Select an item # of Children this order will serve # of Individuals Living in H…" at bounding box center [382, 312] width 360 height 26
select select "1970"
click at [202, 299] on select "Select an item # of Children this order will serve # of Individuals Living in H…" at bounding box center [382, 312] width 360 height 26
click at [604, 311] on input "Quantity" at bounding box center [667, 312] width 180 height 26
type input "25"
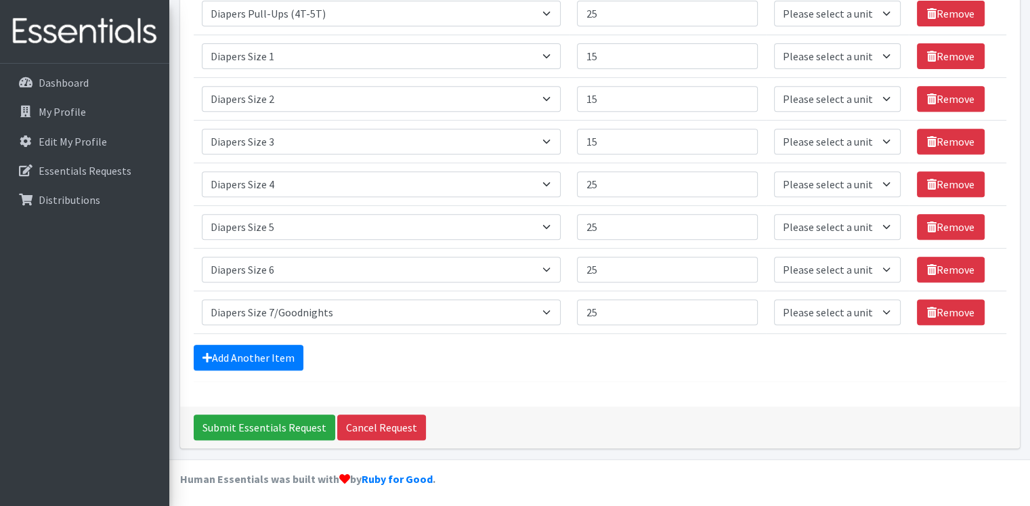
click at [284, 350] on link "Add Another Item" at bounding box center [249, 358] width 110 height 26
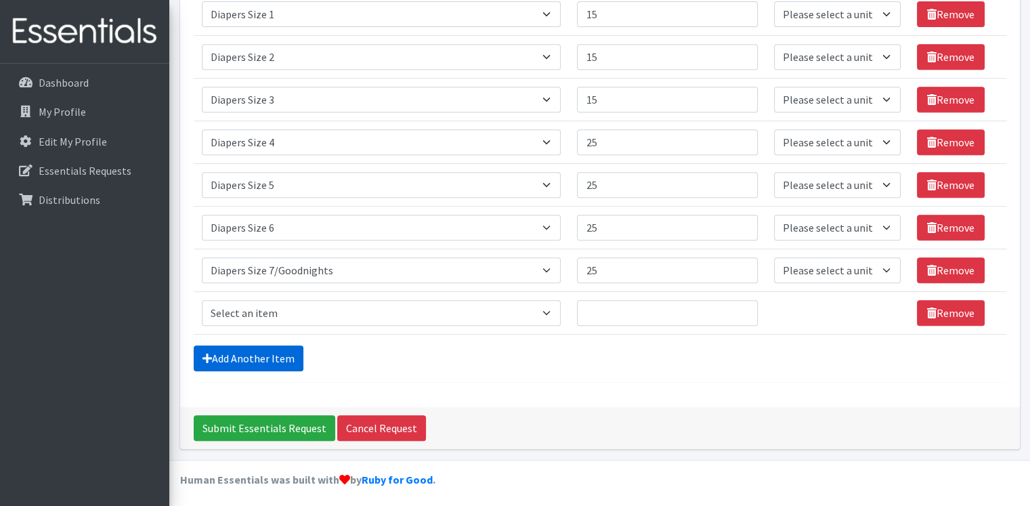
scroll to position [601, 0]
click at [280, 306] on select "Select an item # of Children this order will serve # of Individuals Living in H…" at bounding box center [382, 313] width 360 height 26
select select "309"
click at [202, 300] on select "Select an item # of Children this order will serve # of Individuals Living in H…" at bounding box center [382, 313] width 360 height 26
click at [661, 303] on input "Quantity" at bounding box center [667, 313] width 180 height 26
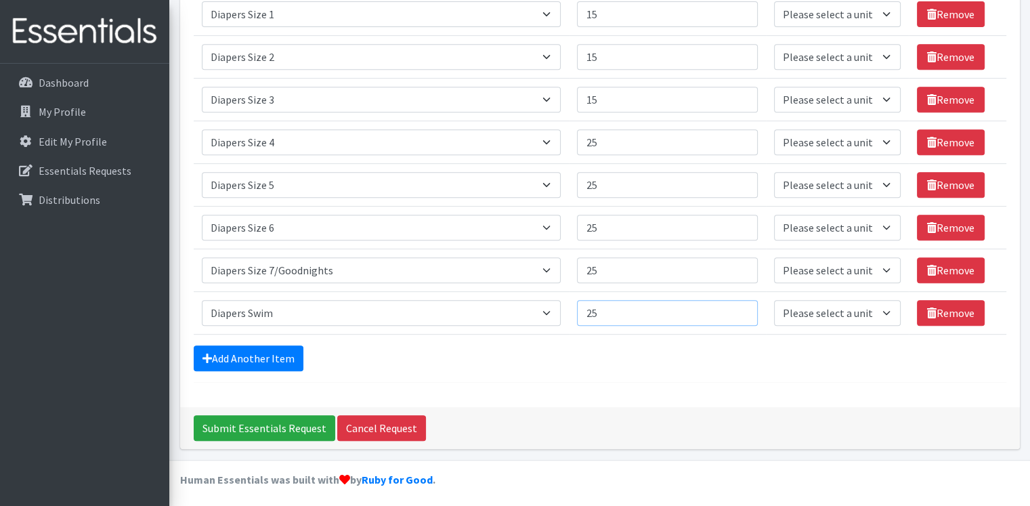
type input "25"
click at [601, 345] on div "Add Another Item" at bounding box center [600, 358] width 813 height 26
click at [276, 357] on link "Add Another Item" at bounding box center [249, 358] width 110 height 26
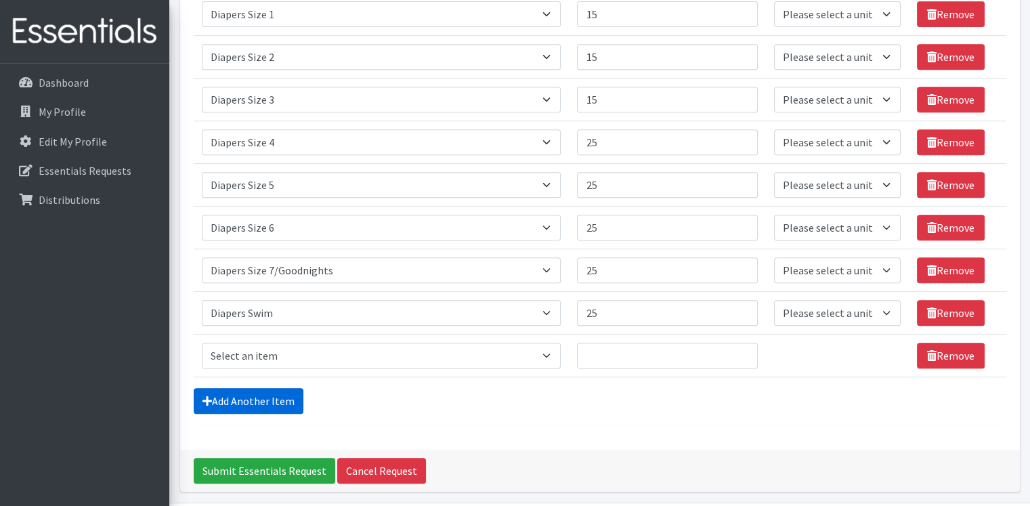
scroll to position [645, 0]
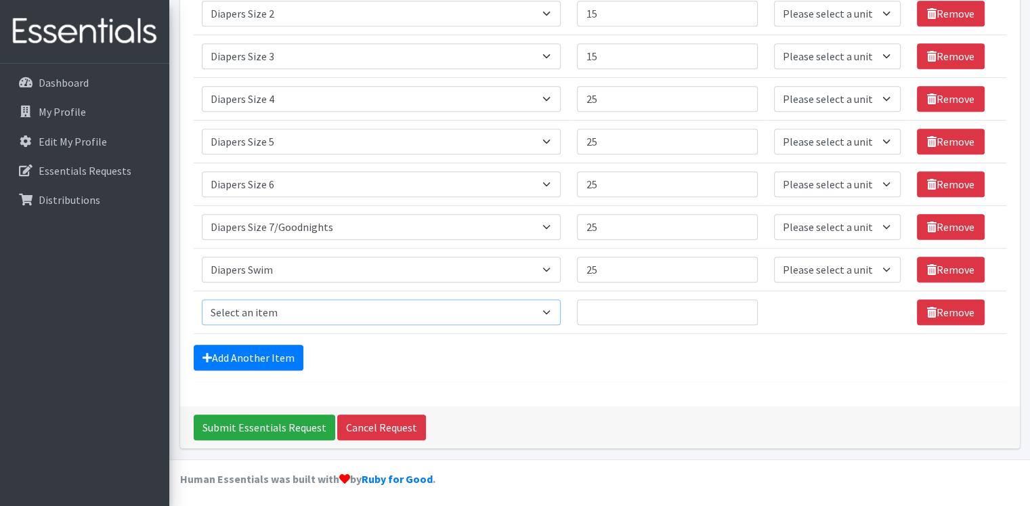
click at [290, 308] on select "Select an item # of Children this order will serve # of Individuals Living in H…" at bounding box center [382, 312] width 360 height 26
select select "2005"
click at [202, 299] on select "Select an item # of Children this order will serve # of Individuals Living in H…" at bounding box center [382, 312] width 360 height 26
click at [620, 305] on input "Quantity" at bounding box center [667, 312] width 180 height 26
type input "25"
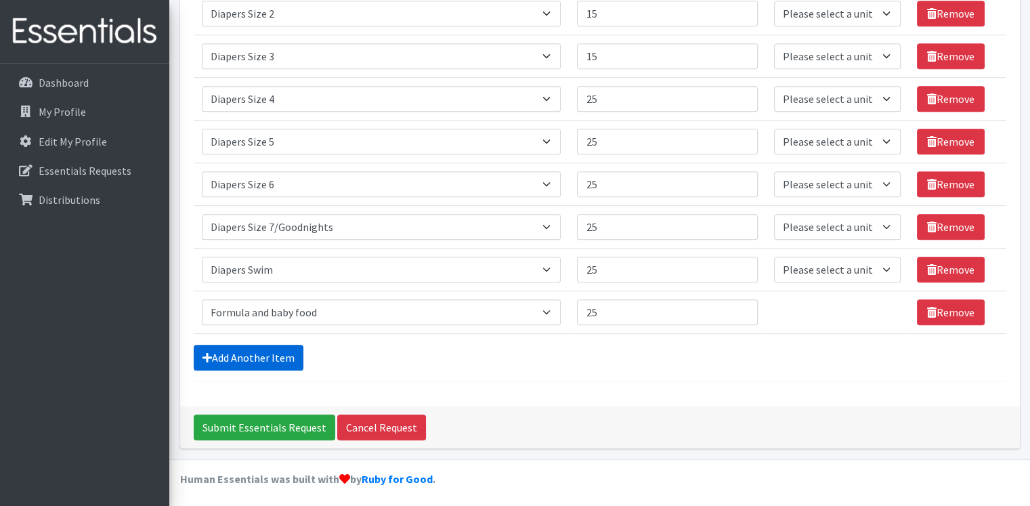
click at [274, 350] on link "Add Another Item" at bounding box center [249, 358] width 110 height 26
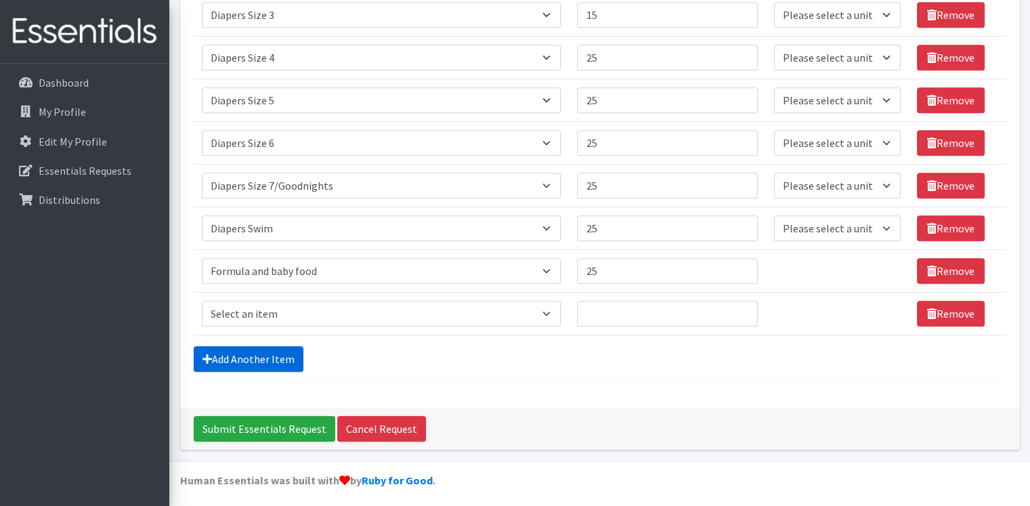
scroll to position [687, 0]
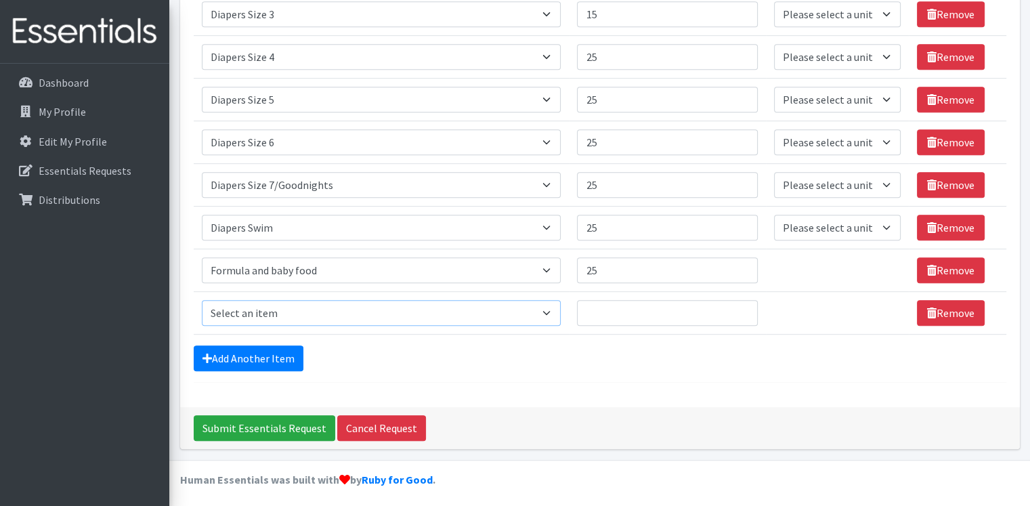
click at [280, 307] on select "Select an item # of Children this order will serve # of Individuals Living in H…" at bounding box center [382, 313] width 360 height 26
select select "5659"
click at [202, 300] on select "Select an item # of Children this order will serve # of Individuals Living in H…" at bounding box center [382, 313] width 360 height 26
click at [626, 303] on input "Quantity" at bounding box center [667, 313] width 180 height 26
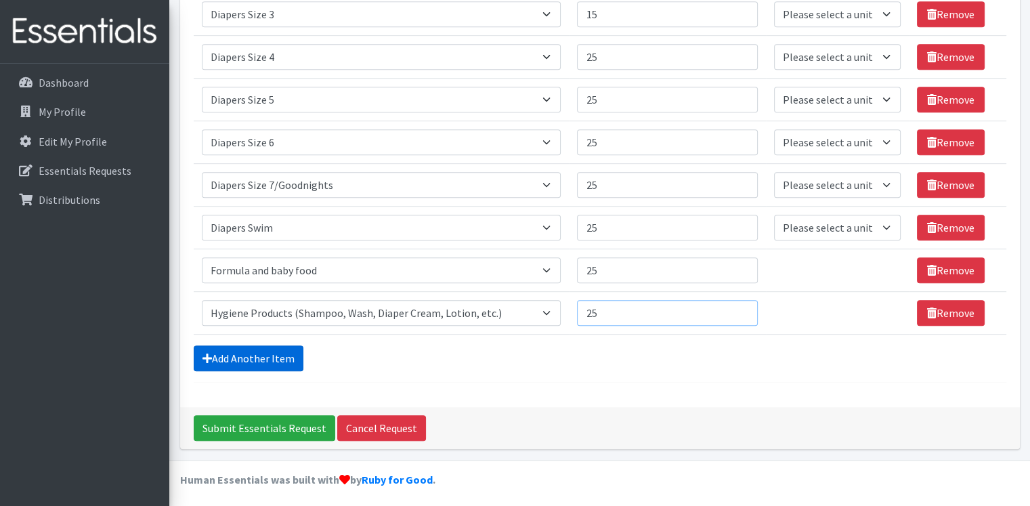
type input "25"
click at [263, 354] on link "Add Another Item" at bounding box center [249, 358] width 110 height 26
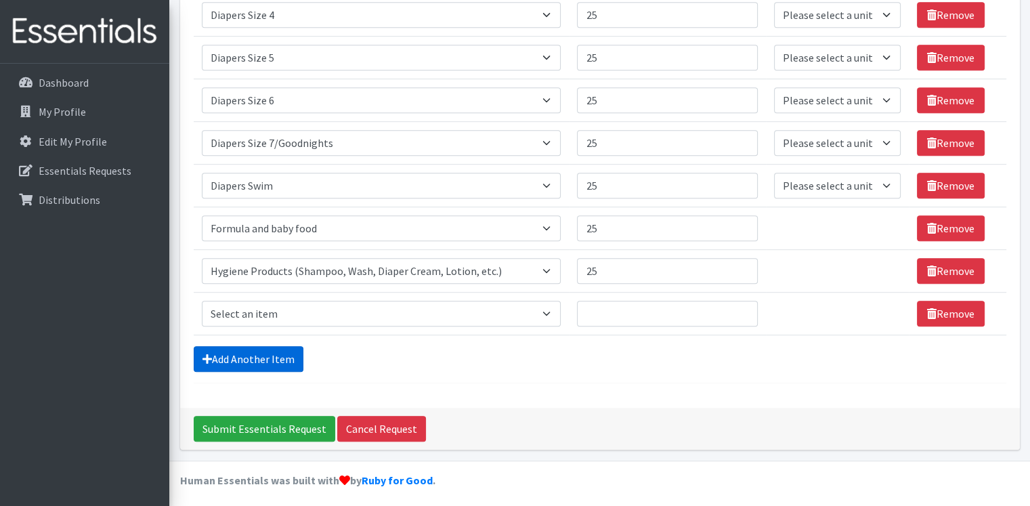
scroll to position [730, 0]
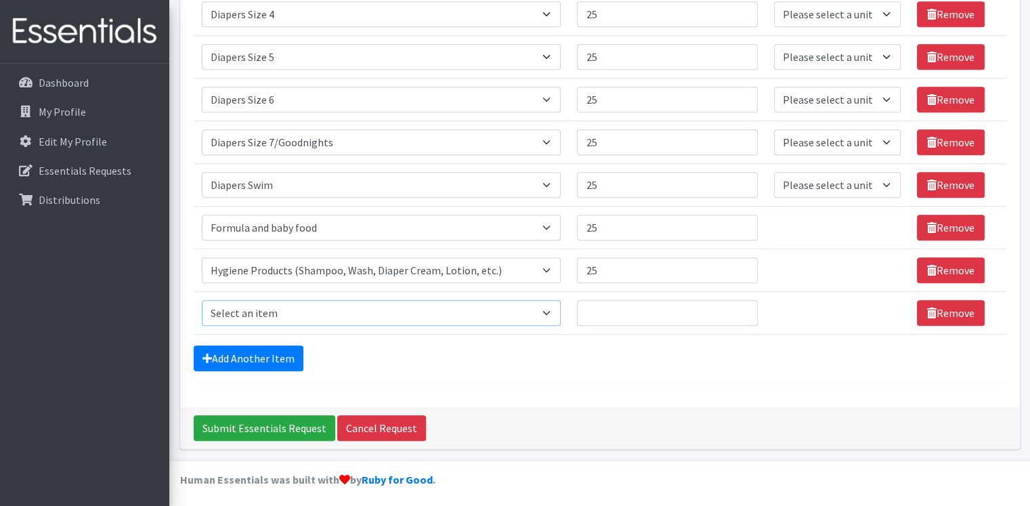
click at [285, 312] on select "Select an item # of Children this order will serve # of Individuals Living in H…" at bounding box center [382, 313] width 360 height 26
select select "5774"
click at [202, 300] on select "Select an item # of Children this order will serve # of Individuals Living in H…" at bounding box center [382, 313] width 360 height 26
click at [615, 319] on input "Quantity" at bounding box center [667, 313] width 180 height 26
type input "25"
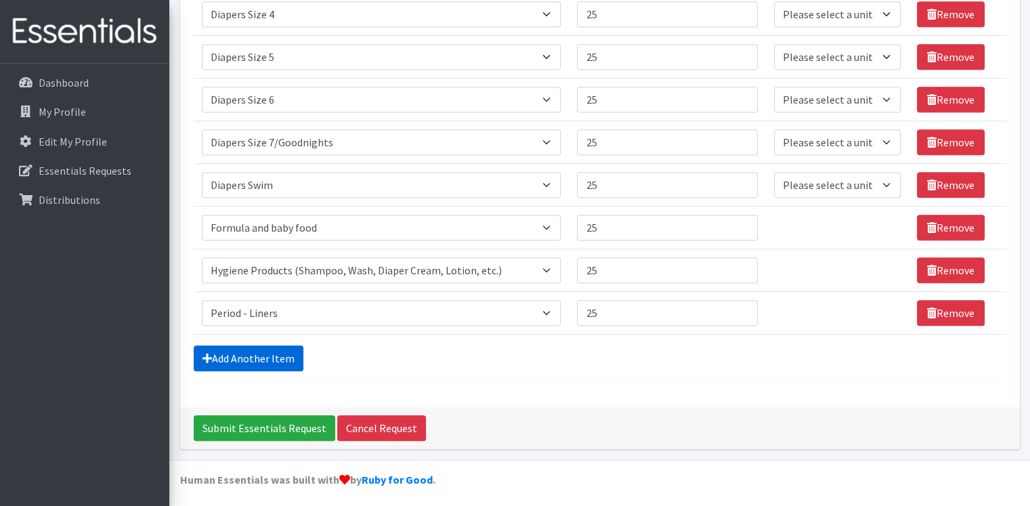
click at [266, 350] on link "Add Another Item" at bounding box center [249, 358] width 110 height 26
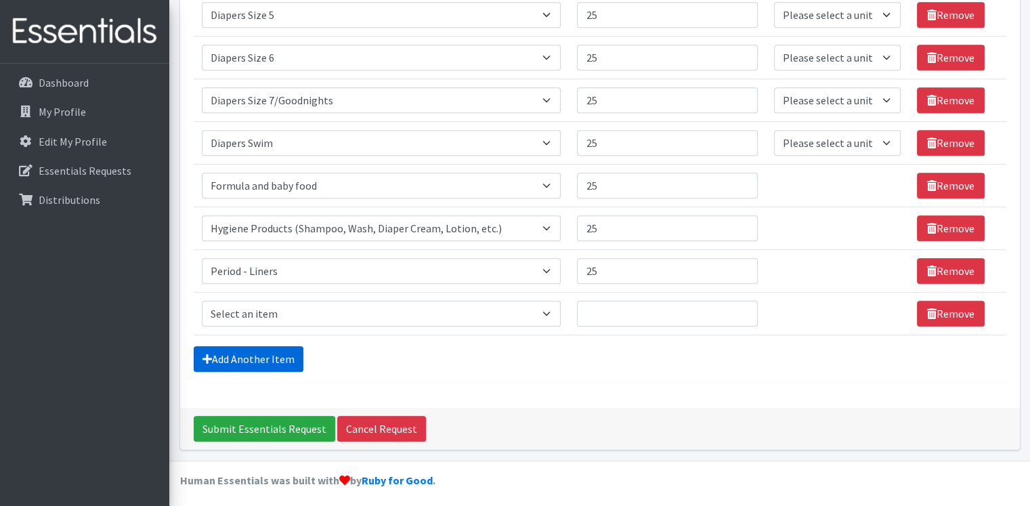
scroll to position [772, 0]
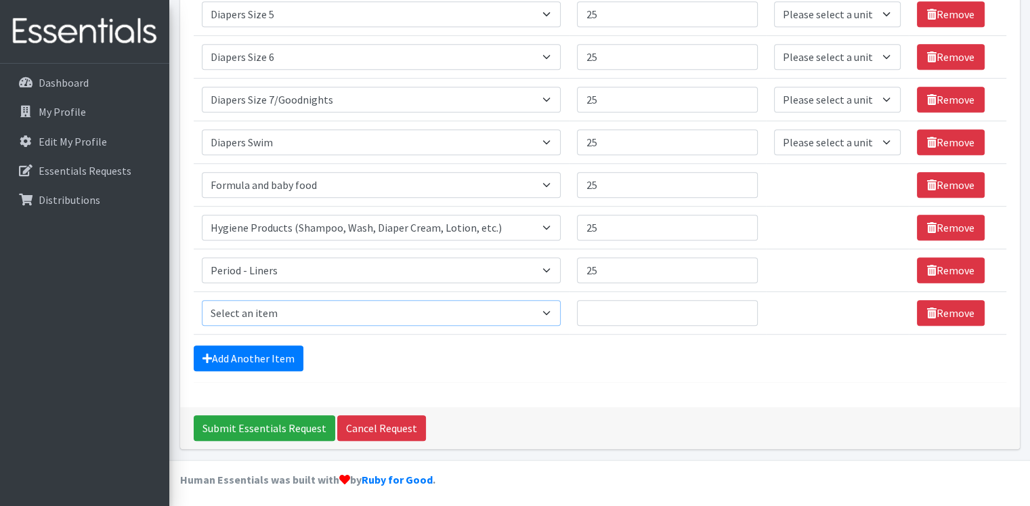
click at [276, 310] on select "Select an item # of Children this order will serve # of Individuals Living in H…" at bounding box center [382, 313] width 360 height 26
select select "5772"
click at [202, 300] on select "Select an item # of Children this order will serve # of Individuals Living in H…" at bounding box center [382, 313] width 360 height 26
click at [610, 314] on input "Quantity" at bounding box center [667, 313] width 180 height 26
type input "25"
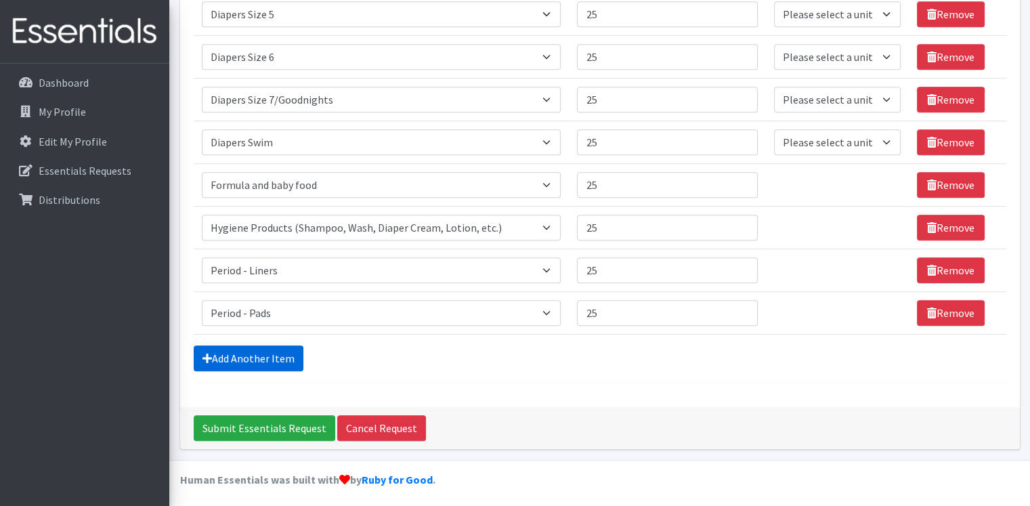
click at [246, 352] on link "Add Another Item" at bounding box center [249, 358] width 110 height 26
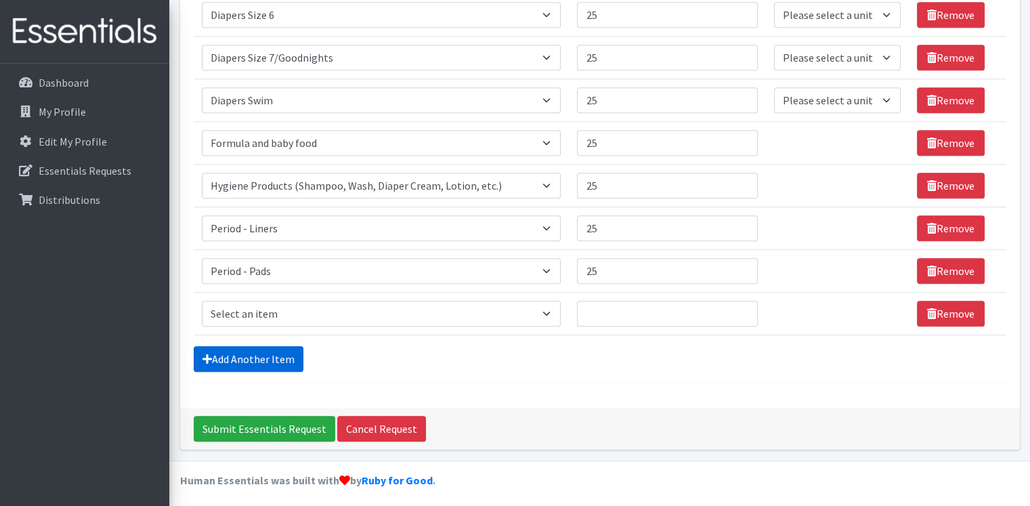
scroll to position [815, 0]
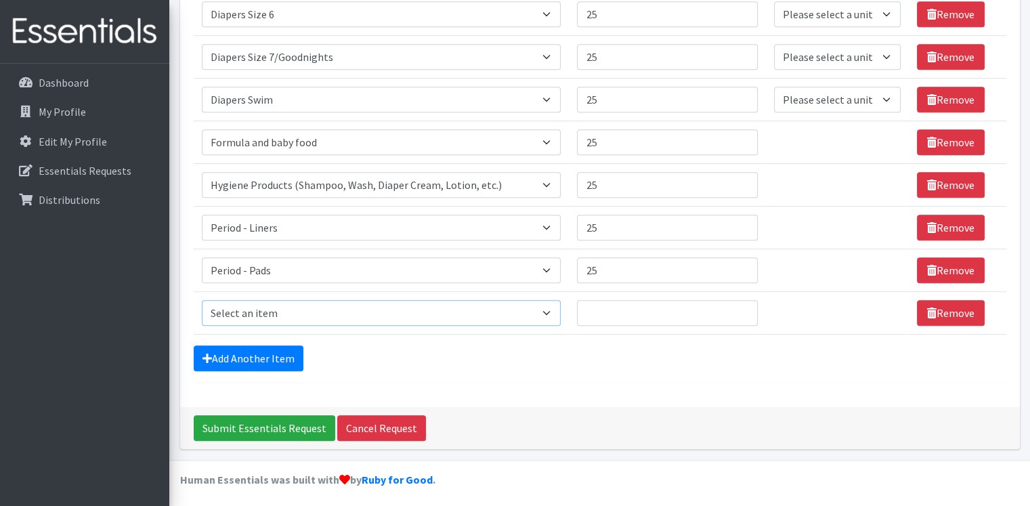
click at [261, 308] on select "Select an item # of Children this order will serve # of Individuals Living in H…" at bounding box center [382, 313] width 360 height 26
select select "5773"
click at [202, 300] on select "Select an item # of Children this order will serve # of Individuals Living in H…" at bounding box center [382, 313] width 360 height 26
click at [658, 309] on input "Quantity" at bounding box center [667, 313] width 180 height 26
type input "25"
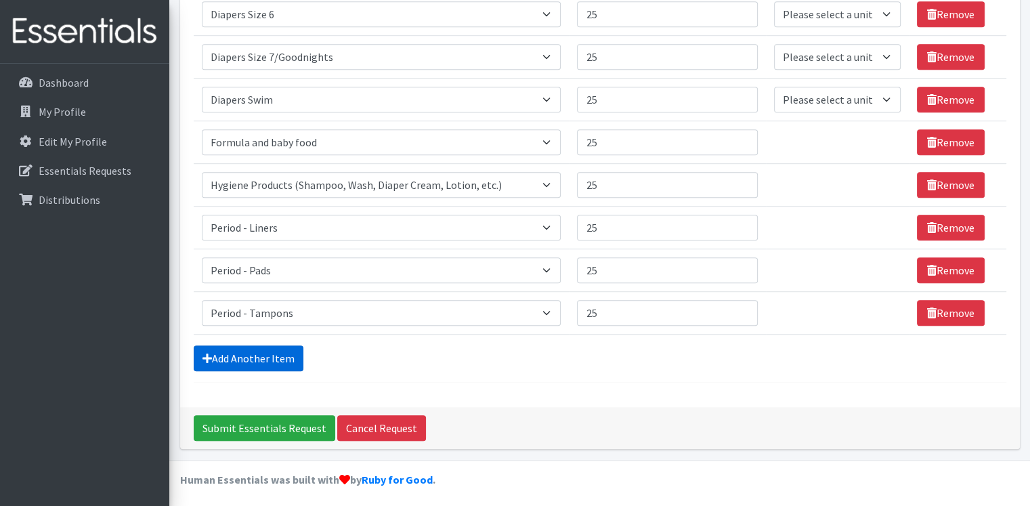
click at [253, 352] on link "Add Another Item" at bounding box center [249, 358] width 110 height 26
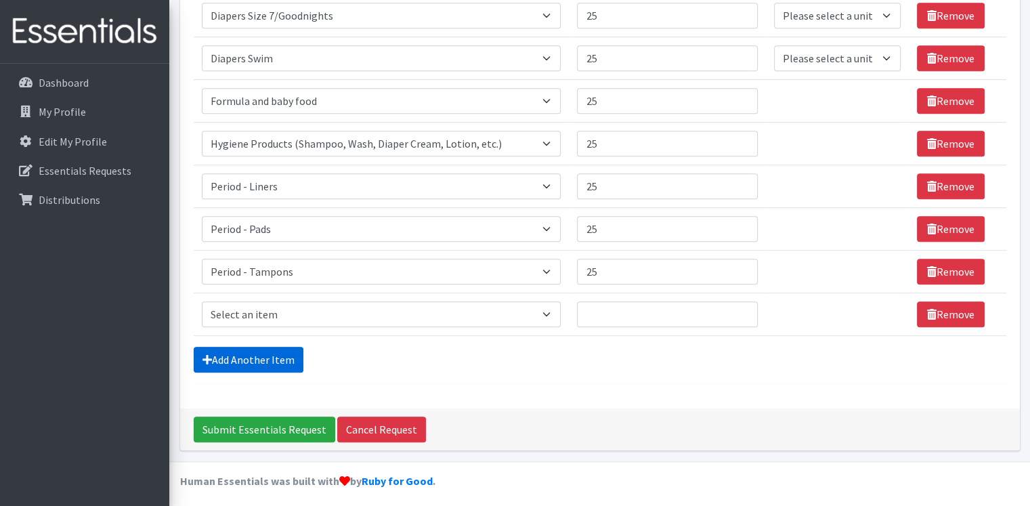
scroll to position [857, 0]
click at [268, 307] on select "Select an item # of Children this order will serve # of Individuals Living in H…" at bounding box center [382, 314] width 360 height 26
select select "5722"
click at [202, 301] on select "Select an item # of Children this order will serve # of Individuals Living in H…" at bounding box center [382, 314] width 360 height 26
click at [612, 309] on input "Quantity" at bounding box center [667, 314] width 180 height 26
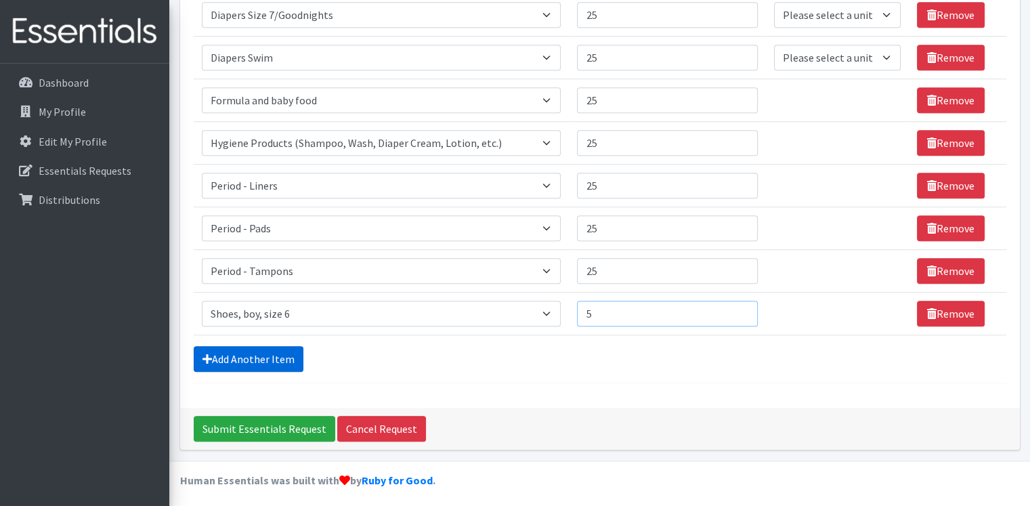
type input "5"
click at [288, 356] on link "Add Another Item" at bounding box center [249, 359] width 110 height 26
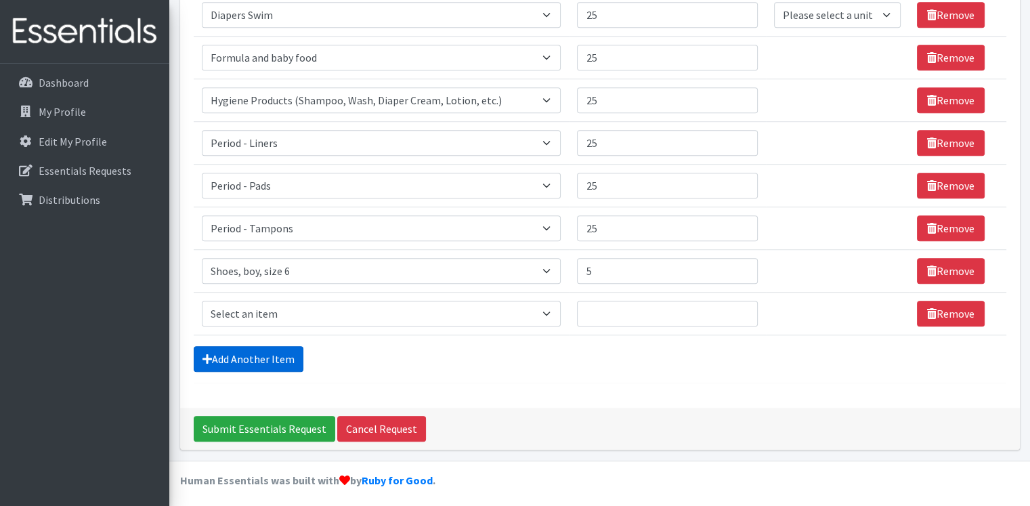
scroll to position [900, 0]
click at [306, 304] on select "Select an item # of Children this order will serve # of Individuals Living in H…" at bounding box center [382, 314] width 360 height 26
select select "5750"
click at [202, 301] on select "Select an item # of Children this order will serve # of Individuals Living in H…" at bounding box center [382, 314] width 360 height 26
click at [603, 308] on input "Quantity" at bounding box center [667, 314] width 180 height 26
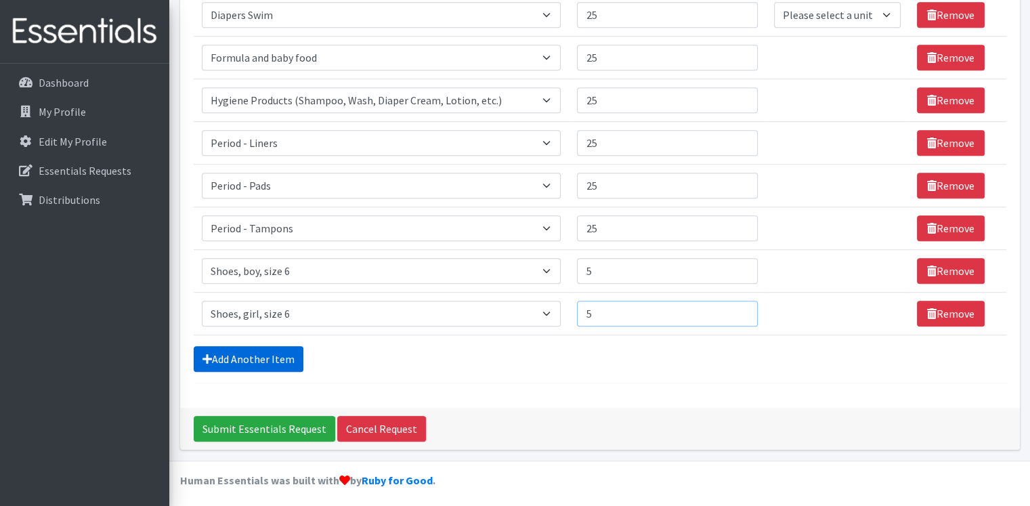
type input "5"
click at [276, 352] on link "Add Another Item" at bounding box center [249, 359] width 110 height 26
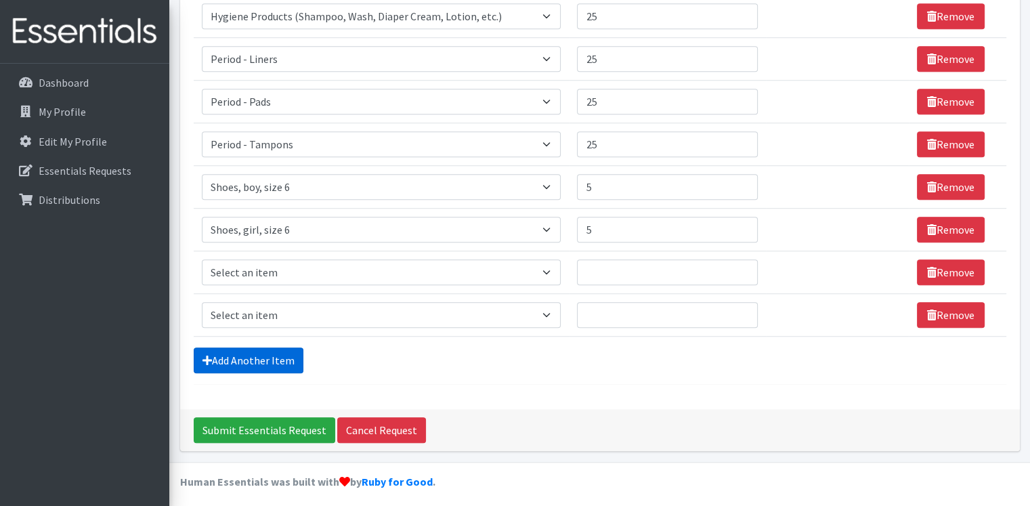
scroll to position [985, 0]
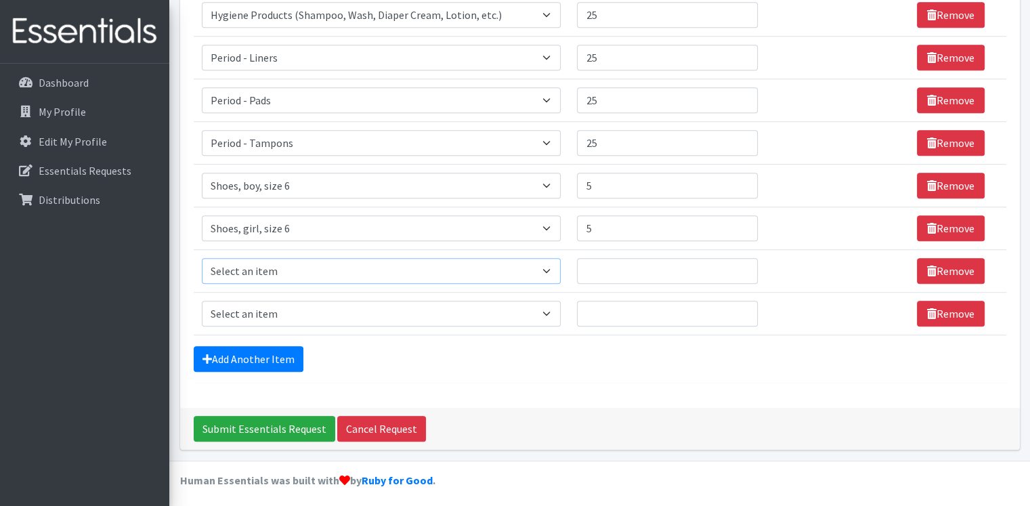
click at [305, 263] on select "Select an item # of Children this order will serve # of Individuals Living in H…" at bounding box center [382, 271] width 360 height 26
select select "5739"
click at [202, 258] on select "Select an item # of Children this order will serve # of Individuals Living in H…" at bounding box center [382, 271] width 360 height 26
click at [650, 259] on input "Quantity" at bounding box center [667, 271] width 180 height 26
type input "5"
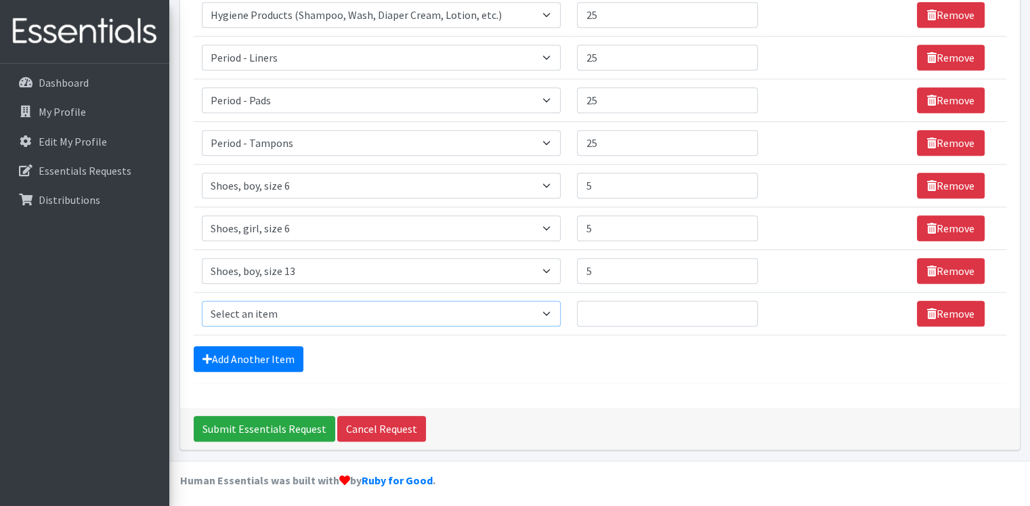
click at [304, 307] on select "Select an item # of Children this order will serve # of Individuals Living in H…" at bounding box center [382, 314] width 360 height 26
select select "1929"
click at [202, 301] on select "Select an item # of Children this order will serve # of Individuals Living in H…" at bounding box center [382, 314] width 360 height 26
click at [612, 310] on input "Quantity" at bounding box center [667, 314] width 180 height 26
type input "300"
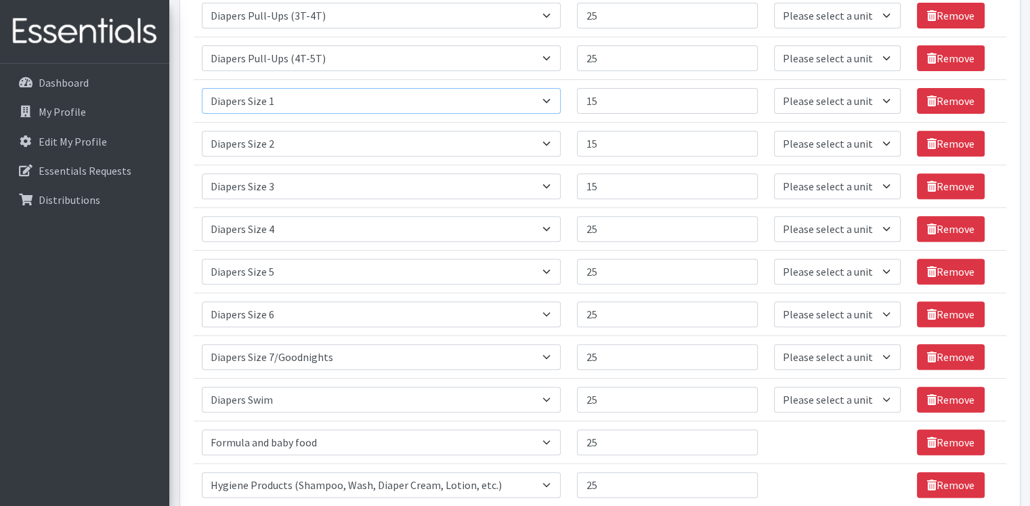
scroll to position [518, 0]
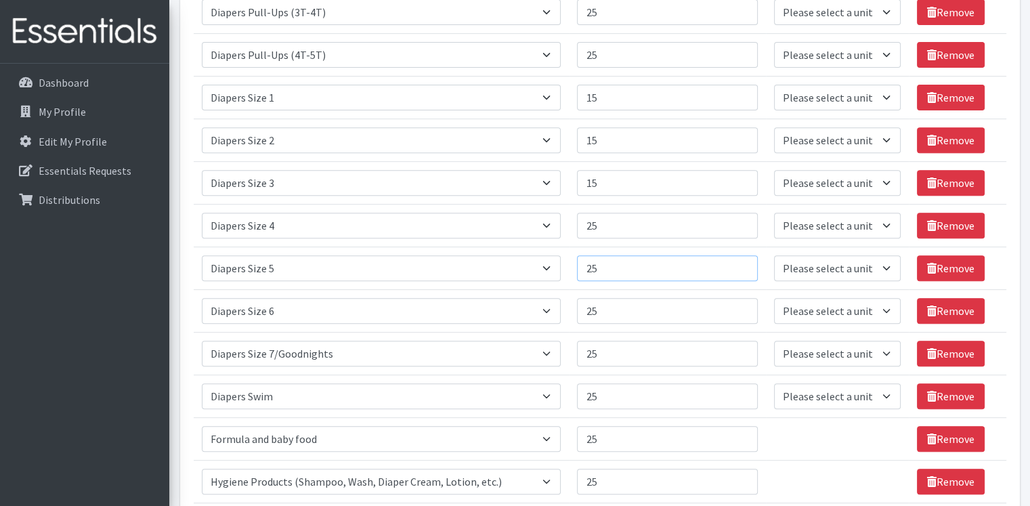
click at [641, 269] on input "25" at bounding box center [667, 268] width 180 height 26
type input "2"
type input "30"
click at [616, 304] on input "25" at bounding box center [667, 311] width 180 height 26
type input "2"
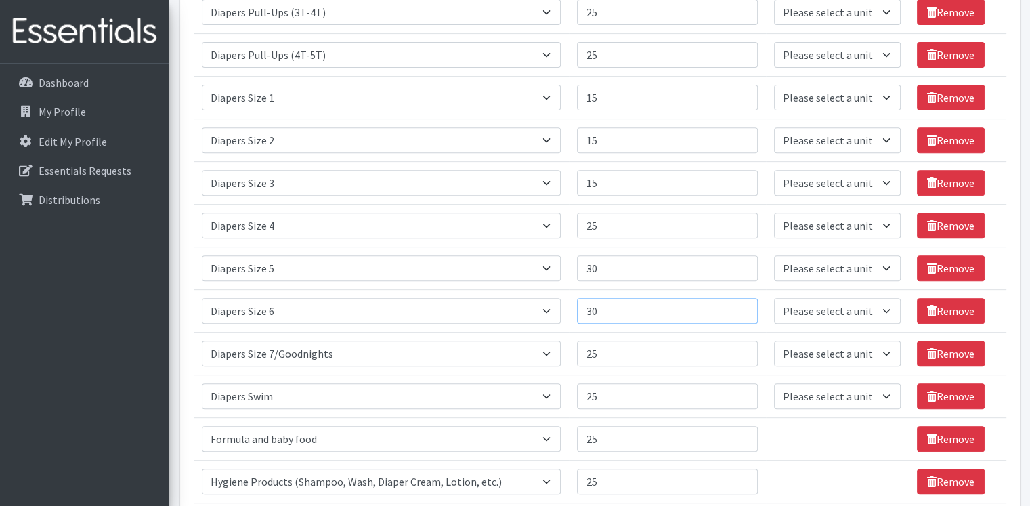
type input "30"
click at [616, 356] on input "25" at bounding box center [667, 354] width 180 height 26
type input "2"
type input "30"
click at [859, 466] on td "Unit units" at bounding box center [838, 481] width 144 height 43
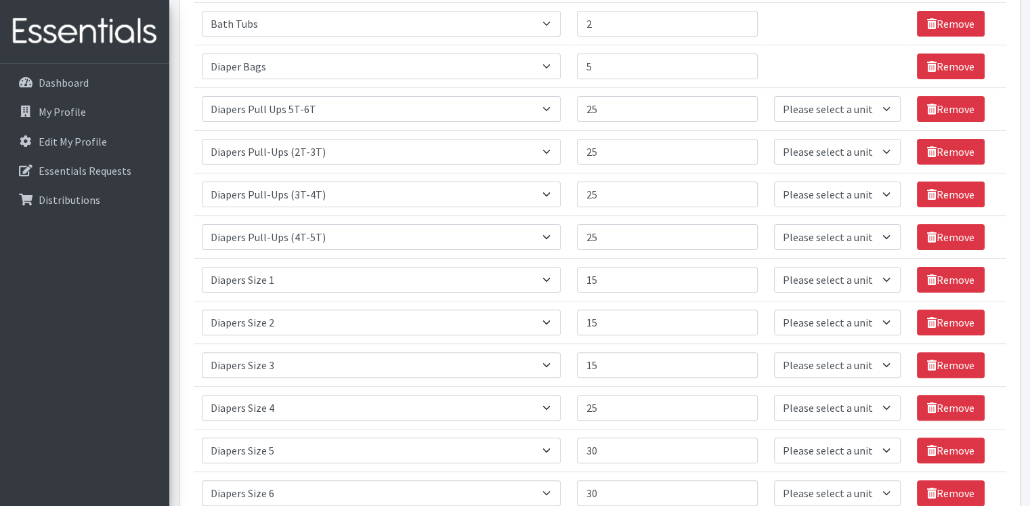
scroll to position [335, 0]
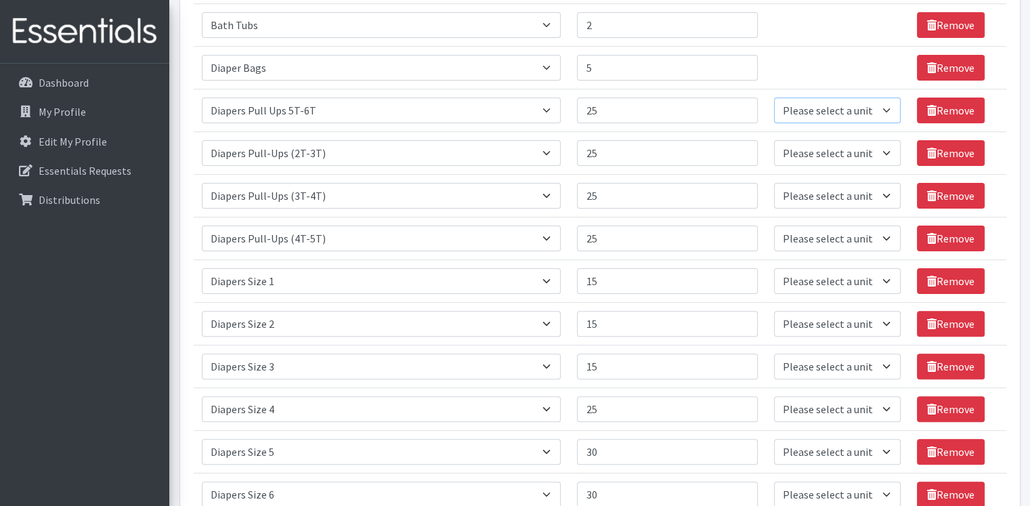
click at [837, 100] on select "Please select a unit units Packs" at bounding box center [837, 111] width 127 height 26
select select "Pack"
click at [774, 98] on select "Please select a unit units Packs" at bounding box center [837, 111] width 127 height 26
click at [837, 156] on select "Please select a unit units Packs" at bounding box center [837, 153] width 127 height 26
select select "Pack"
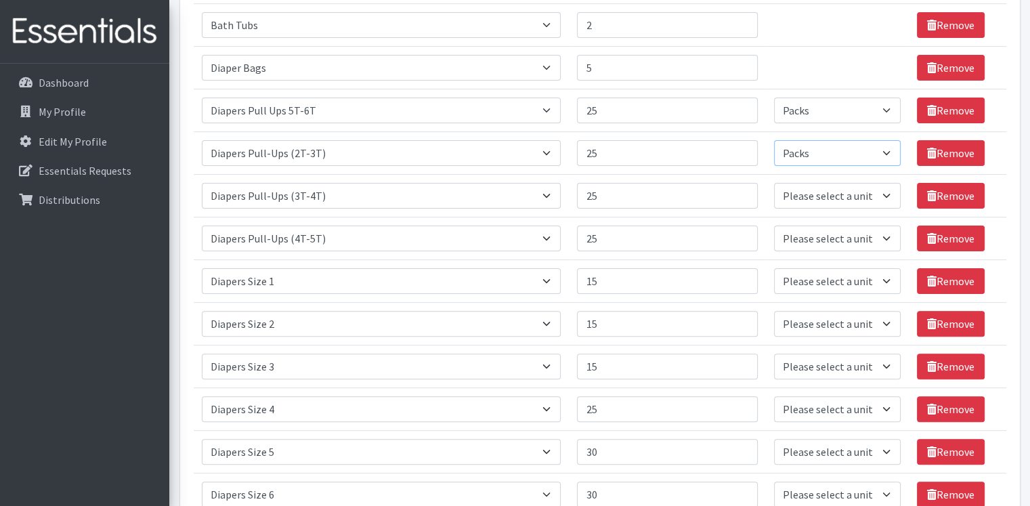
click at [774, 140] on select "Please select a unit units Packs" at bounding box center [837, 153] width 127 height 26
click at [851, 191] on select "Please select a unit units Packs" at bounding box center [837, 196] width 127 height 26
select select "Pack"
click at [774, 183] on select "Please select a unit units Packs" at bounding box center [837, 196] width 127 height 26
click at [840, 234] on select "Please select a unit units Packs" at bounding box center [837, 239] width 127 height 26
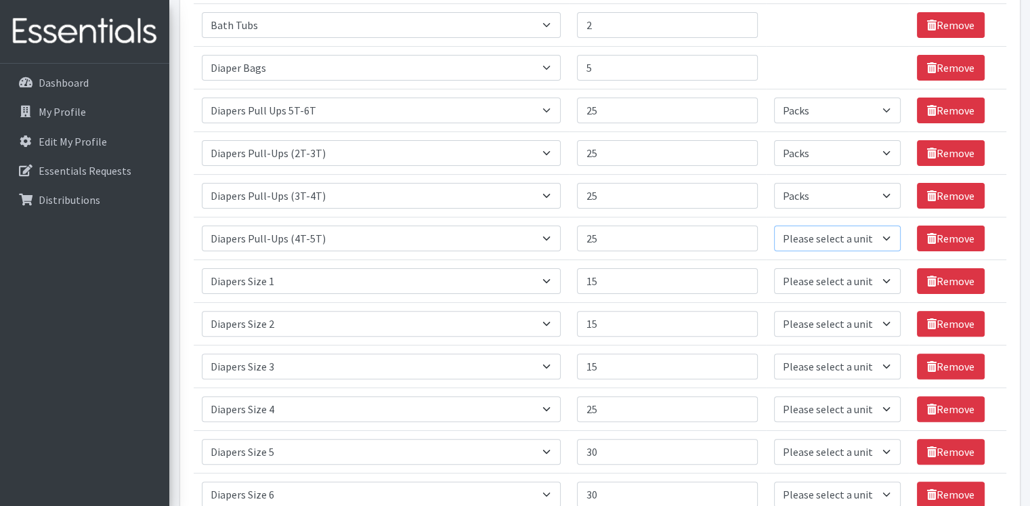
select select "Pack"
click at [774, 226] on select "Please select a unit units Packs" at bounding box center [837, 239] width 127 height 26
click at [834, 282] on select "Please select a unit units Packs" at bounding box center [837, 281] width 127 height 26
select select "Pack"
click at [774, 268] on select "Please select a unit units Packs" at bounding box center [837, 281] width 127 height 26
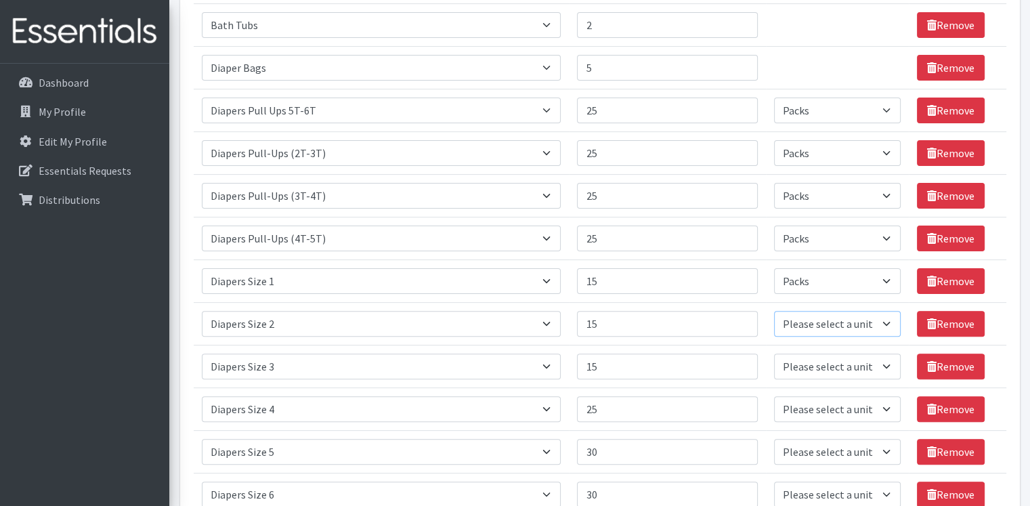
click at [829, 317] on select "Please select a unit units Packs" at bounding box center [837, 324] width 127 height 26
select select "Pack"
click at [774, 311] on select "Please select a unit units Packs" at bounding box center [837, 324] width 127 height 26
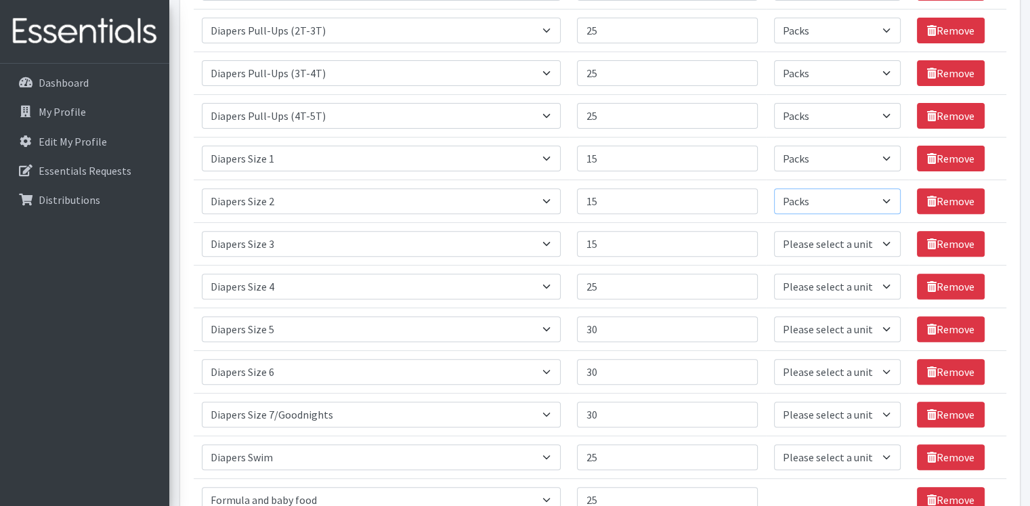
scroll to position [466, 0]
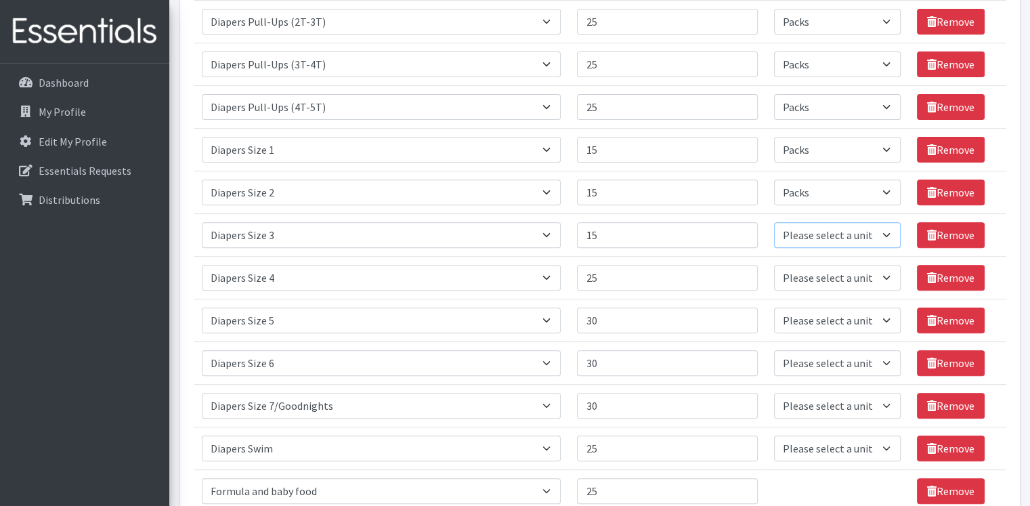
click at [830, 233] on select "Please select a unit units Packs" at bounding box center [837, 235] width 127 height 26
select select "Pack"
click at [774, 222] on select "Please select a unit units Packs" at bounding box center [837, 235] width 127 height 26
click at [829, 276] on select "Please select a unit units Packs" at bounding box center [837, 278] width 127 height 26
select select "Pack"
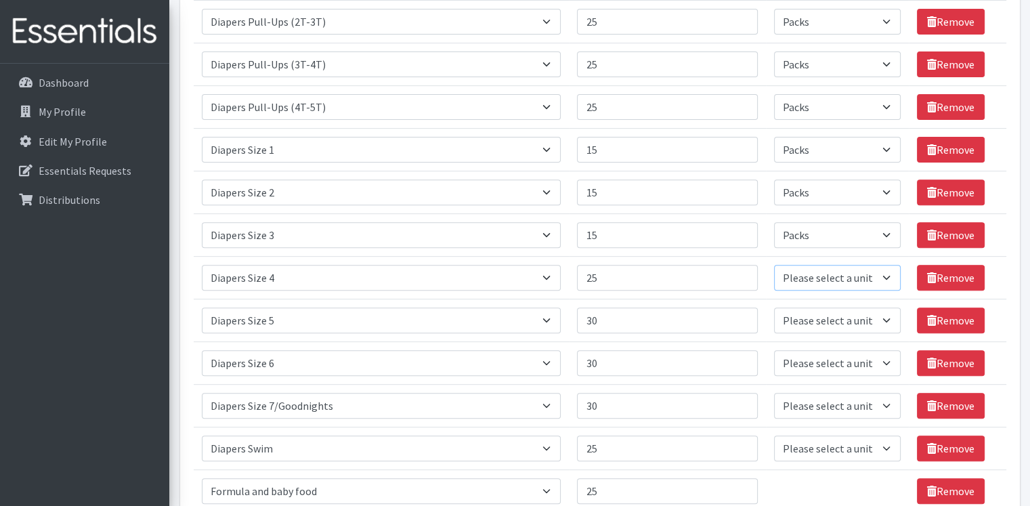
click at [774, 265] on select "Please select a unit units Packs" at bounding box center [837, 278] width 127 height 26
click at [824, 315] on select "Please select a unit units Packs" at bounding box center [837, 321] width 127 height 26
select select "Pack"
click at [774, 308] on select "Please select a unit units Packs" at bounding box center [837, 321] width 127 height 26
click at [824, 354] on select "Please select a unit units Packs" at bounding box center [837, 363] width 127 height 26
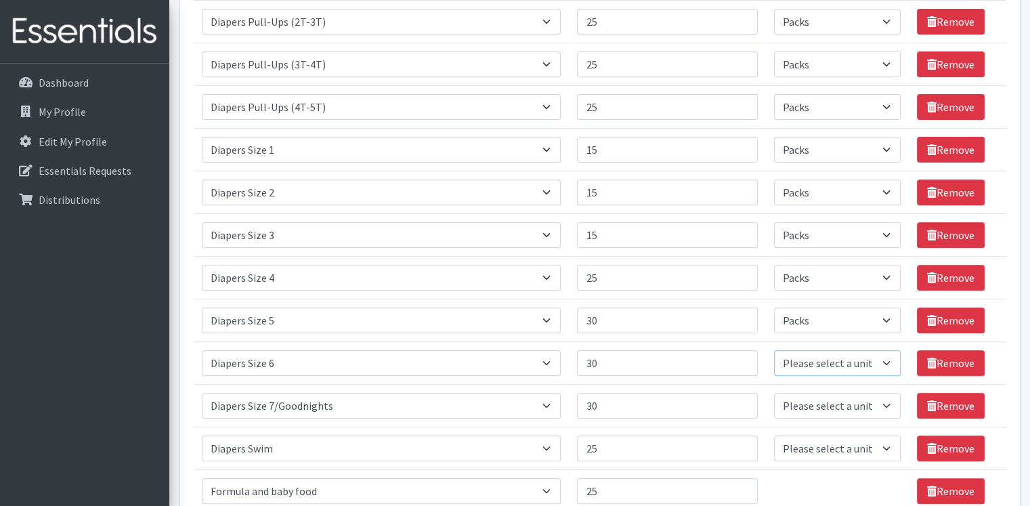
select select "Pack"
click at [774, 350] on select "Please select a unit units Packs" at bounding box center [837, 363] width 127 height 26
click at [824, 400] on select "Please select a unit units Packs" at bounding box center [837, 406] width 127 height 26
select select "Pack"
click at [774, 393] on select "Please select a unit units Packs" at bounding box center [837, 406] width 127 height 26
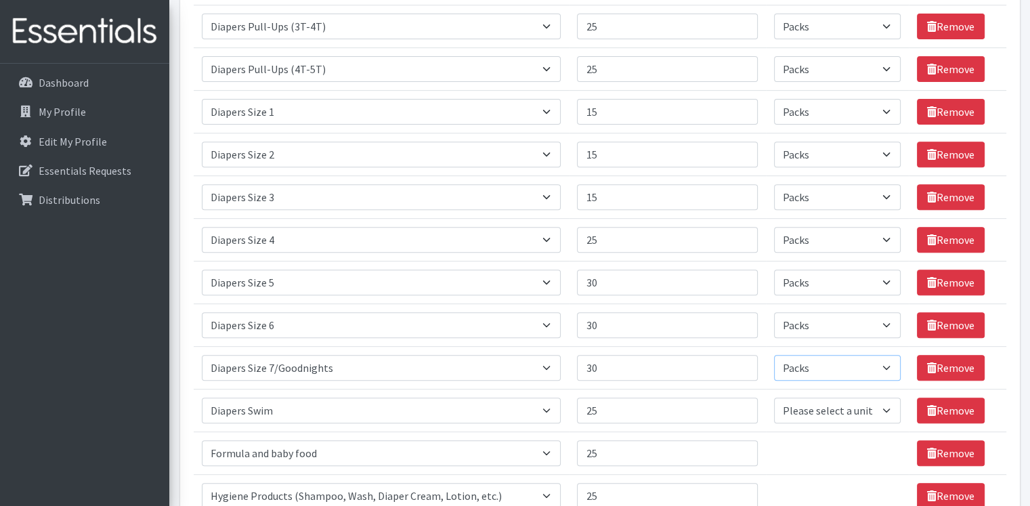
scroll to position [566, 0]
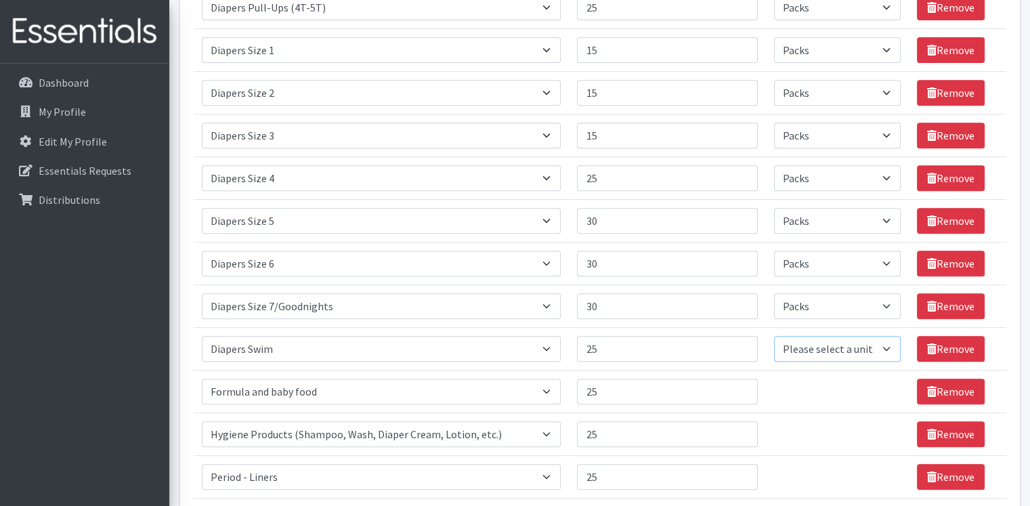
click at [839, 349] on select "Please select a unit units Packs" at bounding box center [837, 349] width 127 height 26
select select "Pack"
click at [774, 336] on select "Please select a unit units Packs" at bounding box center [837, 349] width 127 height 26
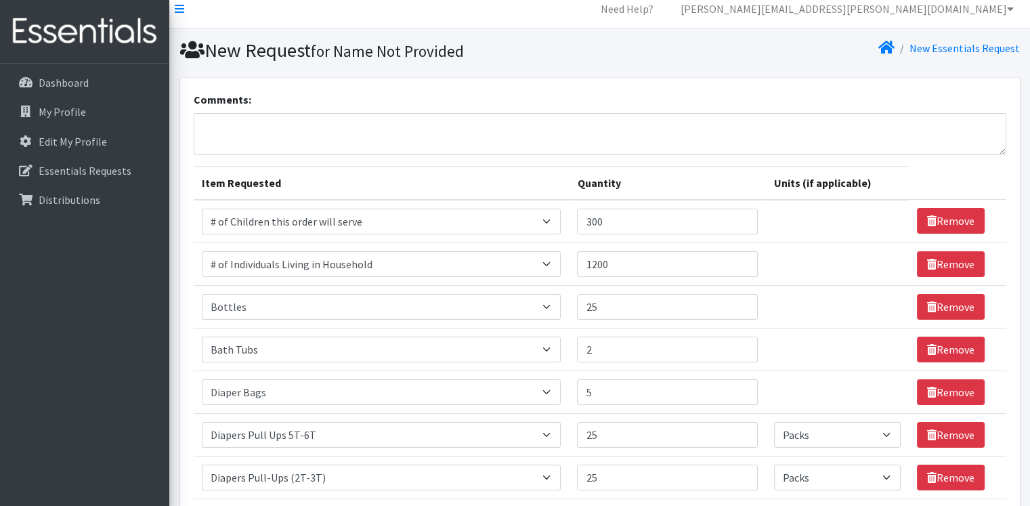
scroll to position [0, 0]
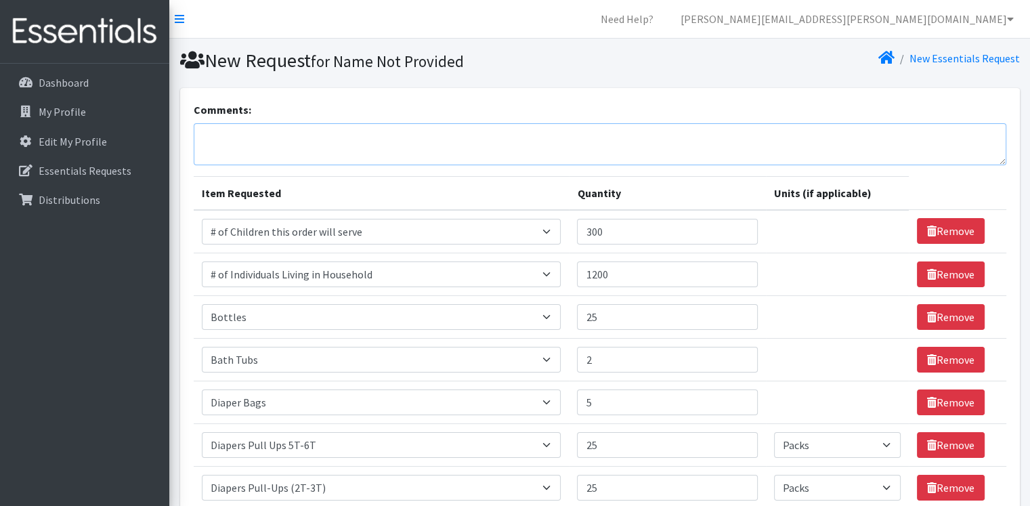
click at [231, 127] on textarea "Comments:" at bounding box center [600, 144] width 813 height 42
type textarea "g"
click at [435, 135] on textarea "Formula: Enfamil Gentlease and regular yellow. Any hygiene" at bounding box center [600, 144] width 813 height 42
click at [513, 133] on textarea "Formula: Enfamil Gentlease and regular yellow. Any baby hygiene" at bounding box center [600, 144] width 813 height 42
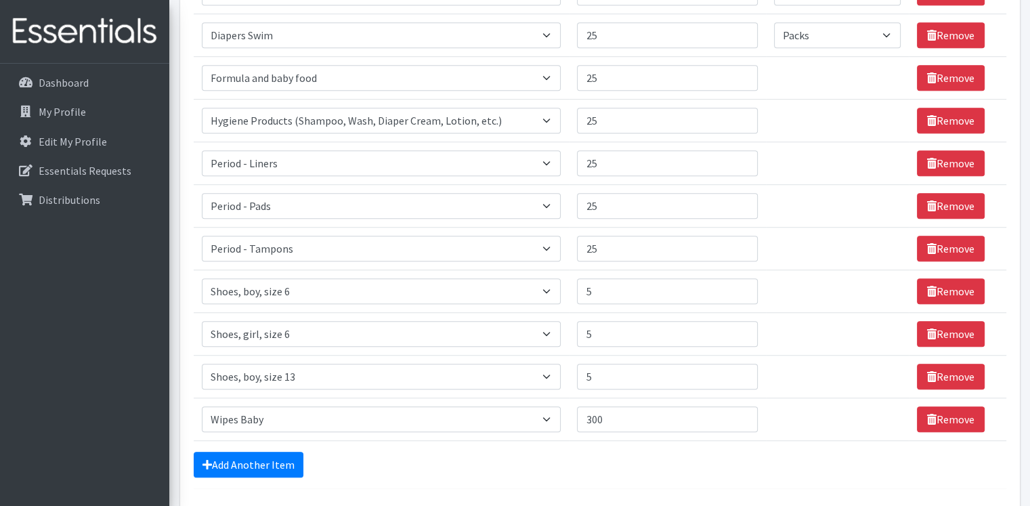
scroll to position [985, 0]
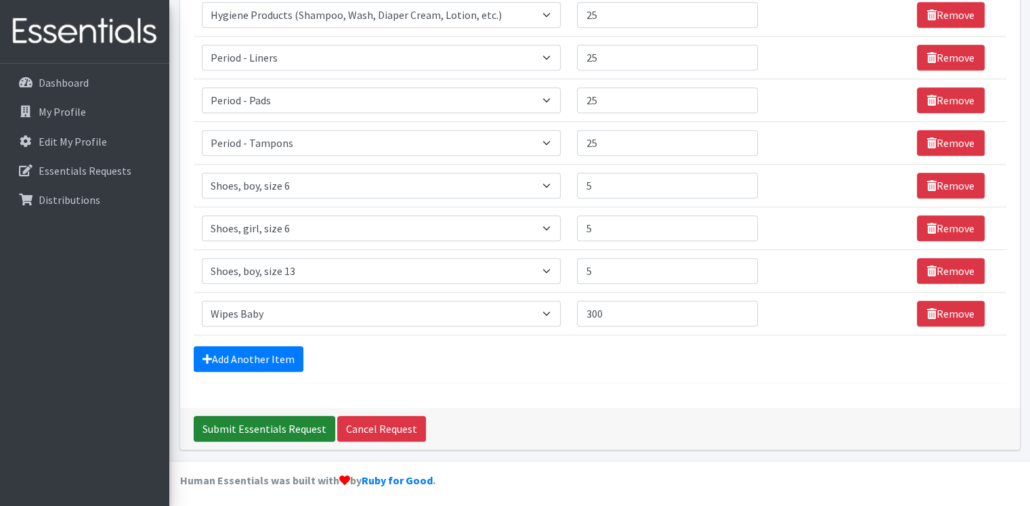
type textarea "Formula: Enfamil Gentlease and regular yellow. Any baby hygiene products availa…"
click at [288, 421] on input "Submit Essentials Request" at bounding box center [265, 429] width 142 height 26
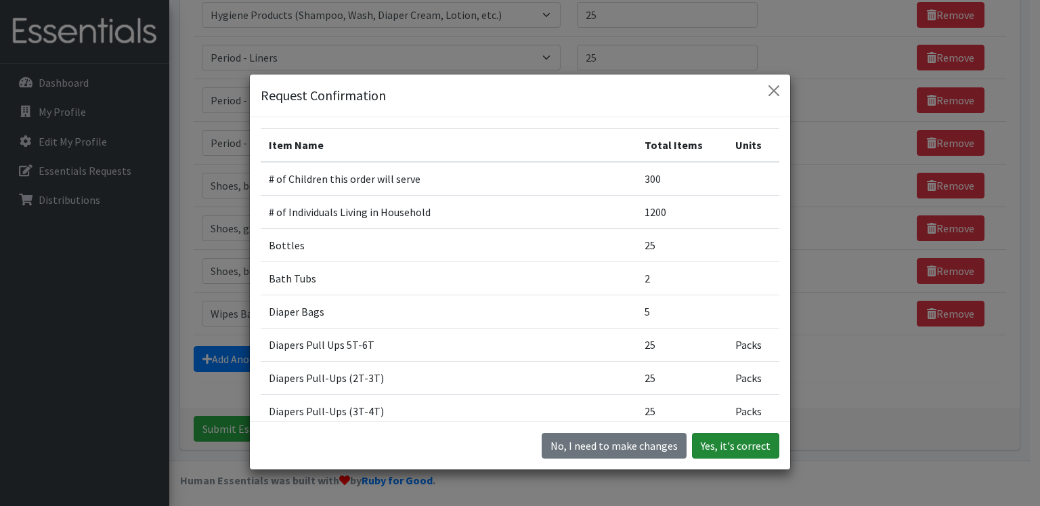
click at [715, 443] on button "Yes, it's correct" at bounding box center [735, 446] width 87 height 26
